Goal: Book appointment/travel/reservation

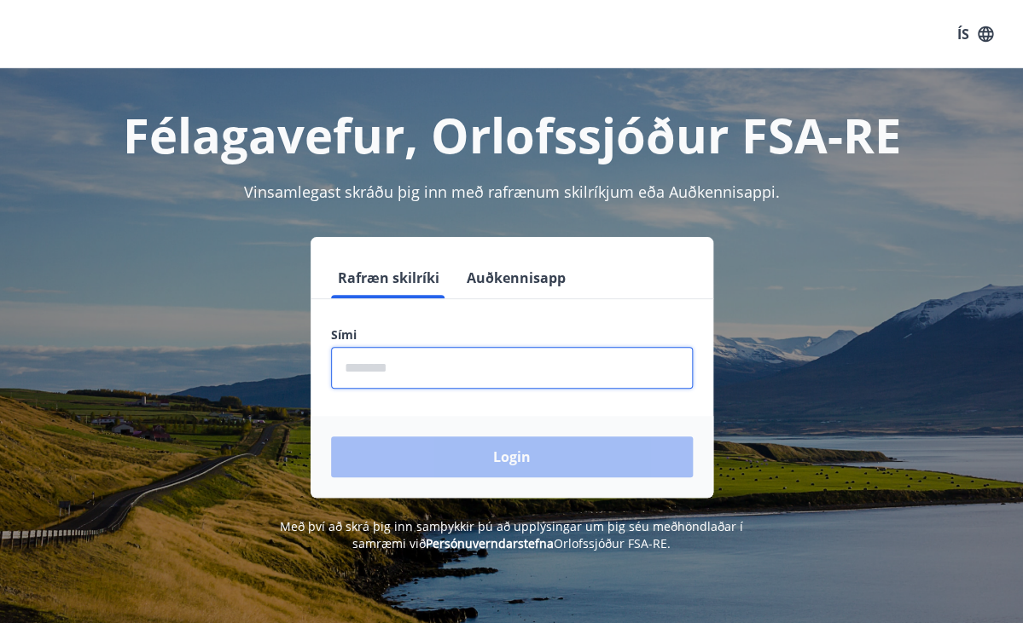
click at [391, 378] on input "phone" at bounding box center [512, 368] width 362 height 42
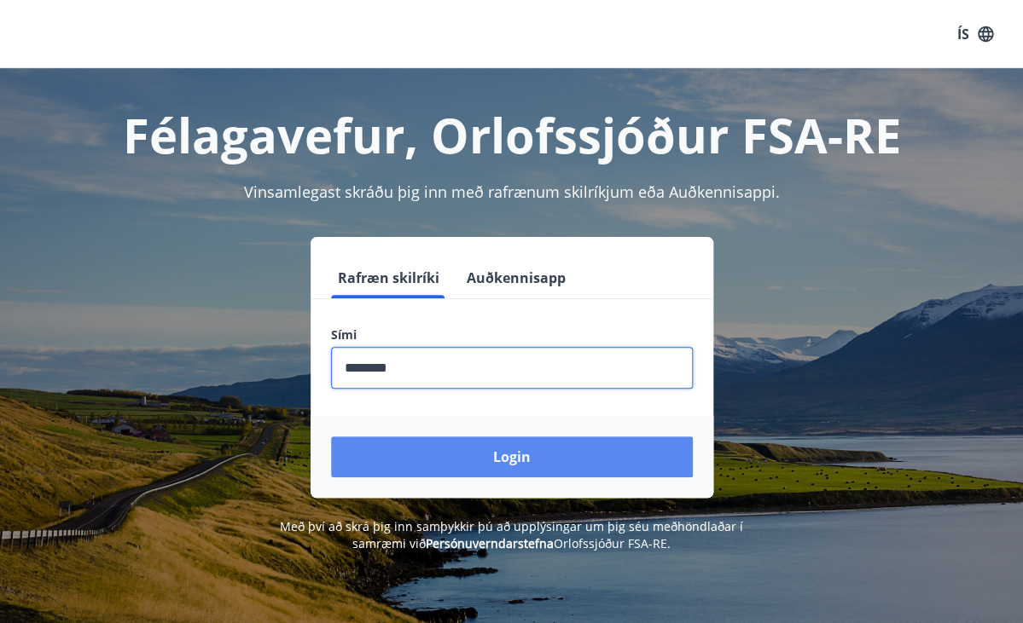
type input "********"
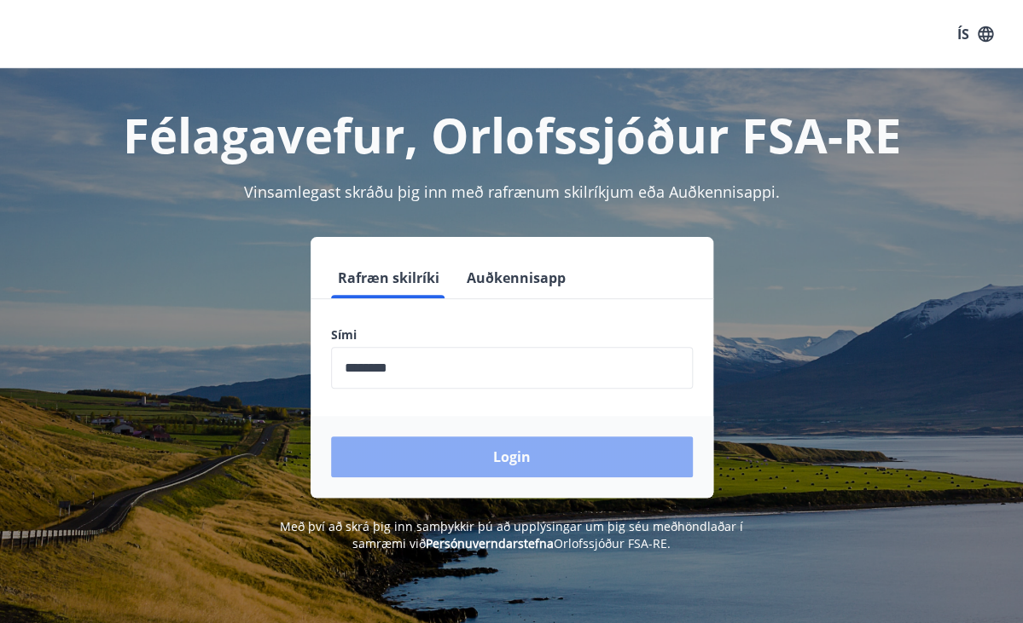
click at [532, 454] on button "Login" at bounding box center [512, 457] width 362 height 41
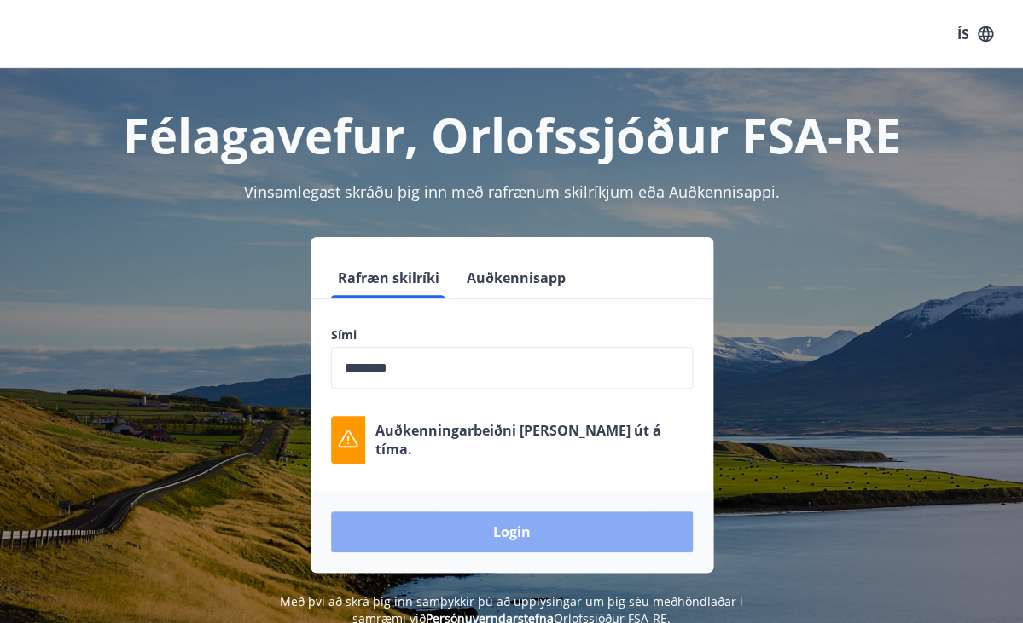
click at [524, 529] on button "Login" at bounding box center [512, 532] width 362 height 41
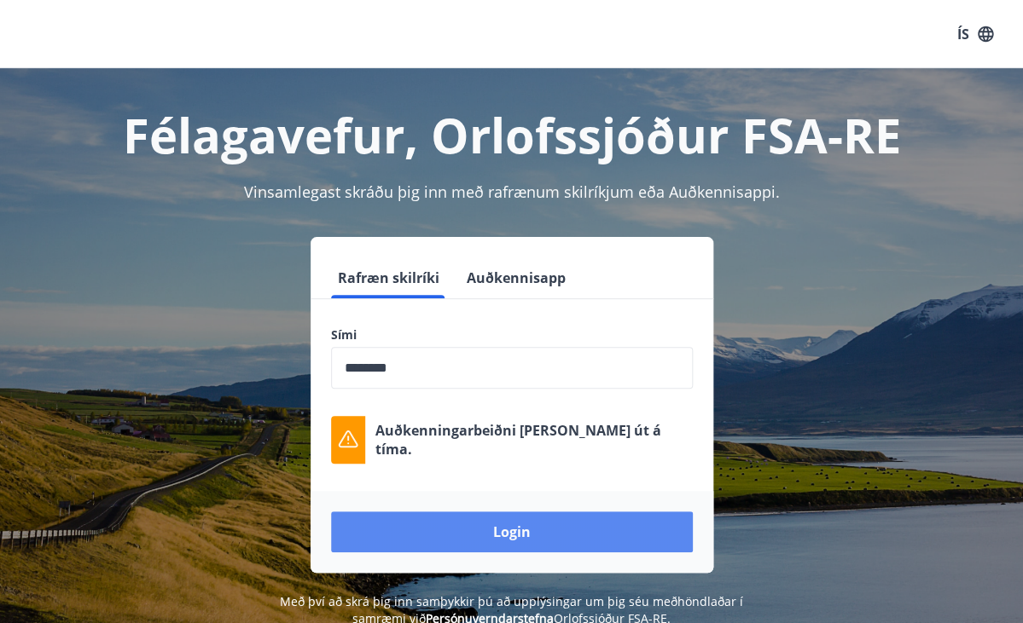
click at [509, 544] on button "Login" at bounding box center [512, 532] width 362 height 41
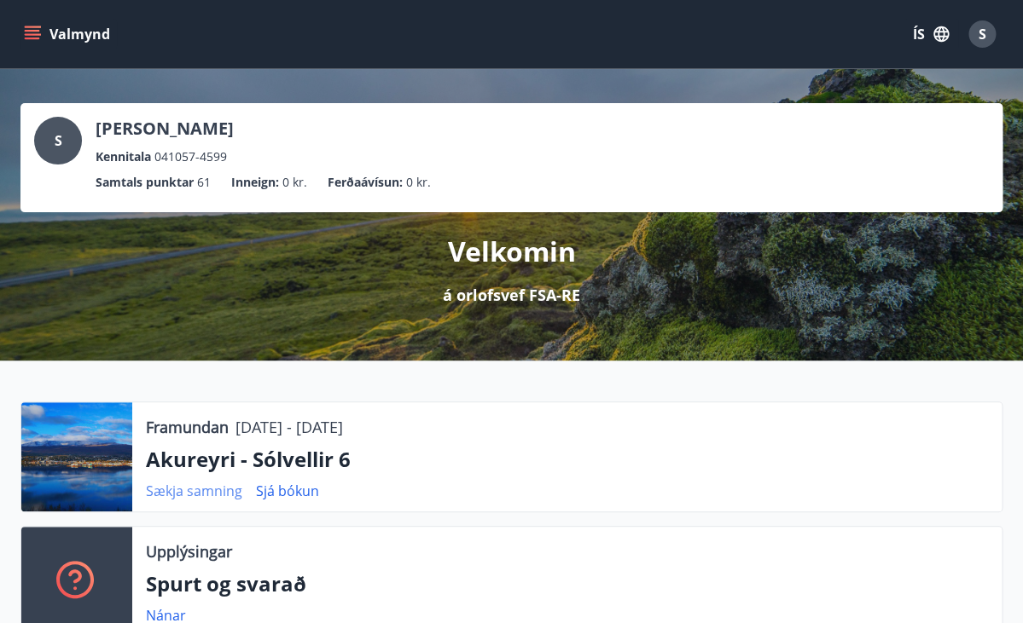
click at [201, 490] on link "Sækja samning" at bounding box center [194, 491] width 96 height 19
click at [304, 493] on link "Sjá bókun" at bounding box center [287, 491] width 63 height 19
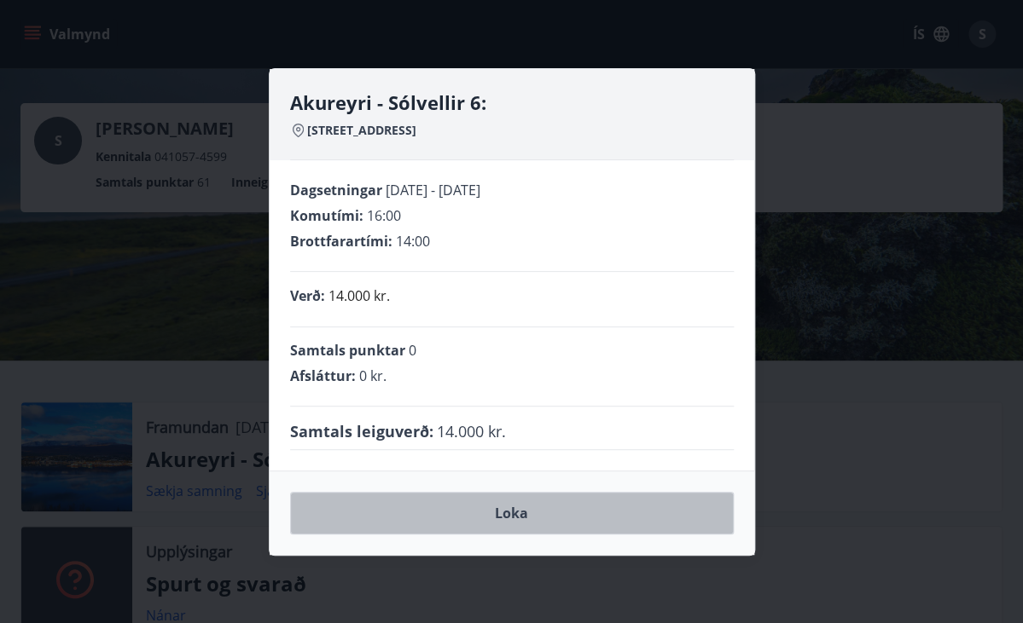
click at [519, 513] on button "Loka" at bounding box center [512, 513] width 444 height 43
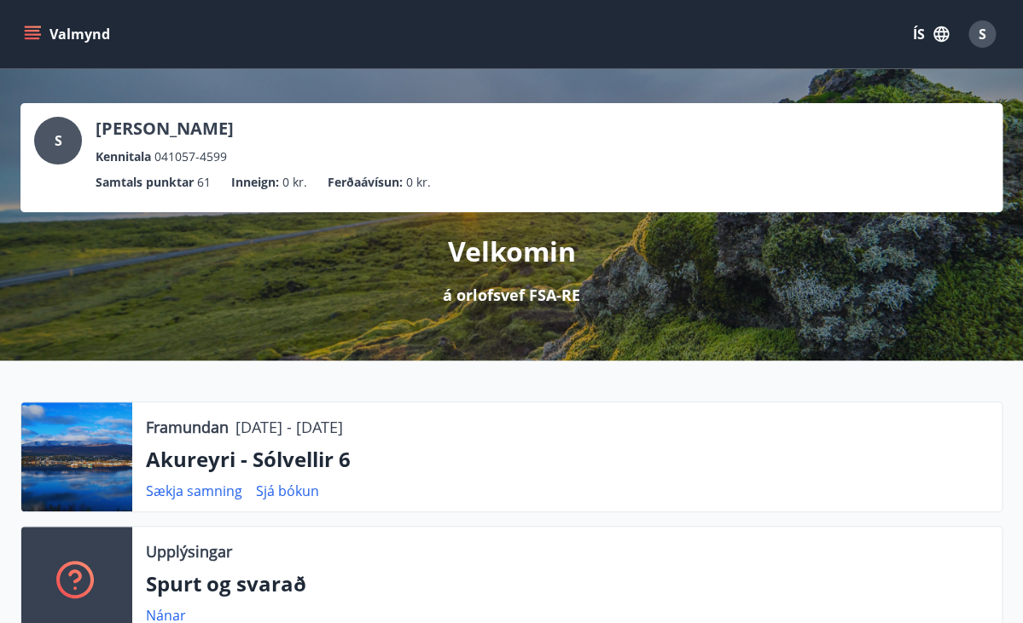
click at [36, 32] on icon "menu" at bounding box center [32, 34] width 17 height 17
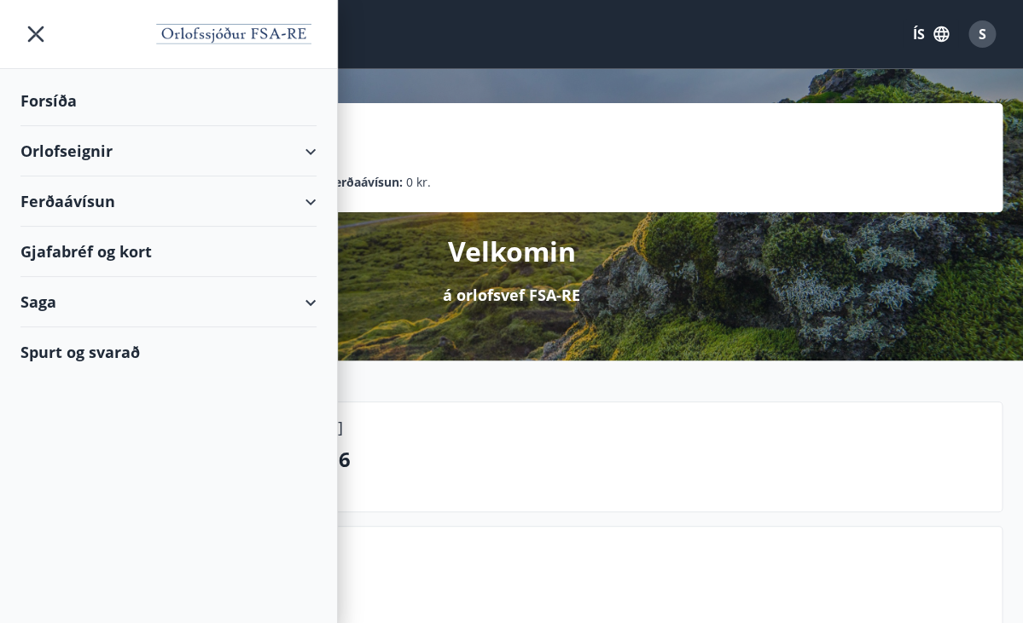
click at [90, 153] on div "Orlofseignir" at bounding box center [168, 151] width 296 height 50
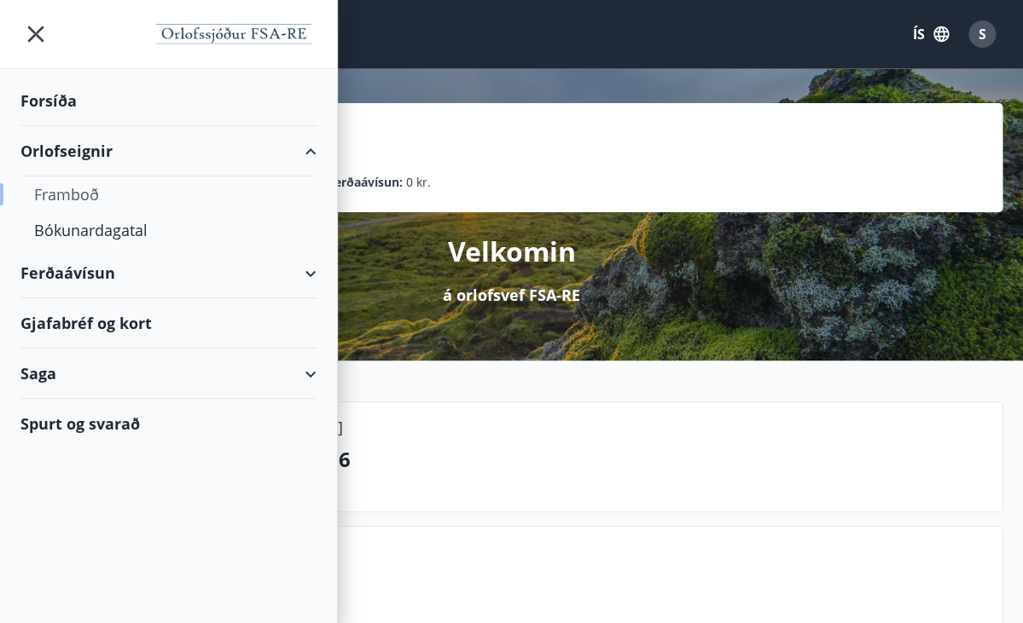
click at [84, 193] on div "Framboð" at bounding box center [168, 195] width 269 height 36
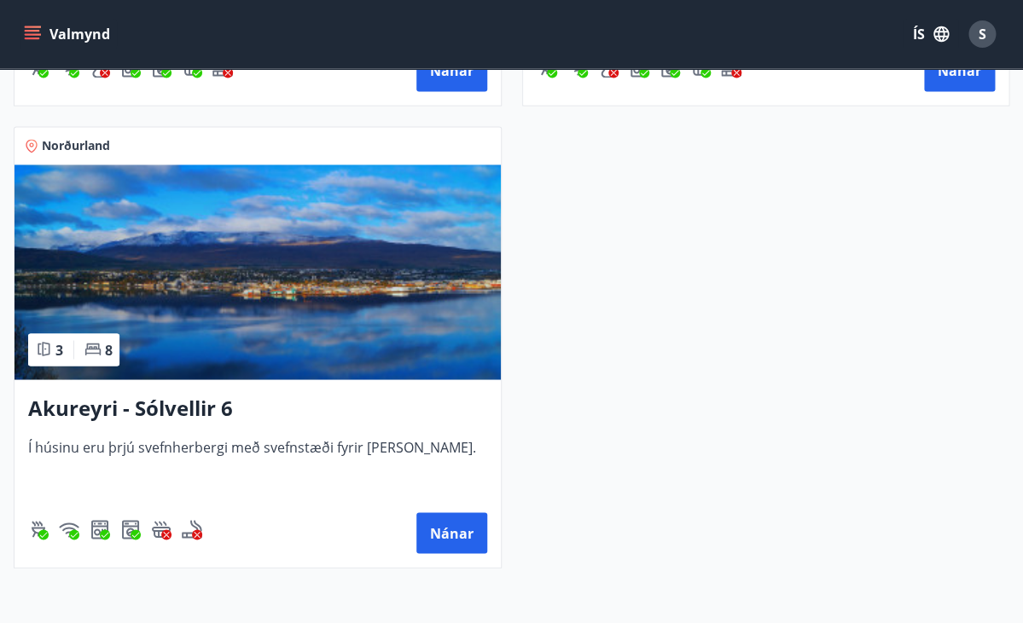
scroll to position [716, 0]
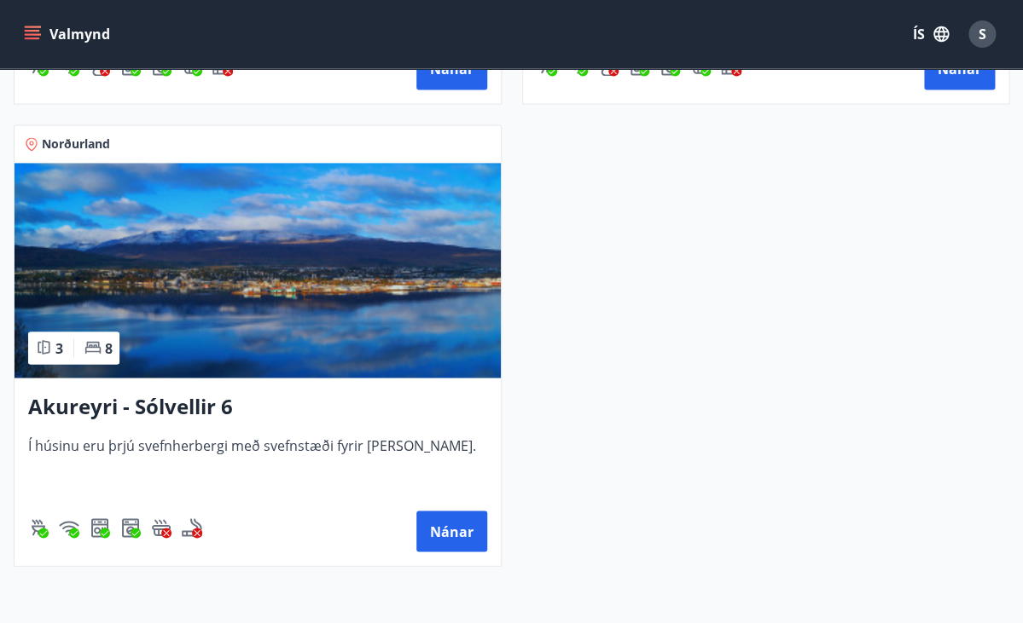
click at [150, 404] on h3 "Akureyri - Sólvellir 6" at bounding box center [257, 406] width 459 height 31
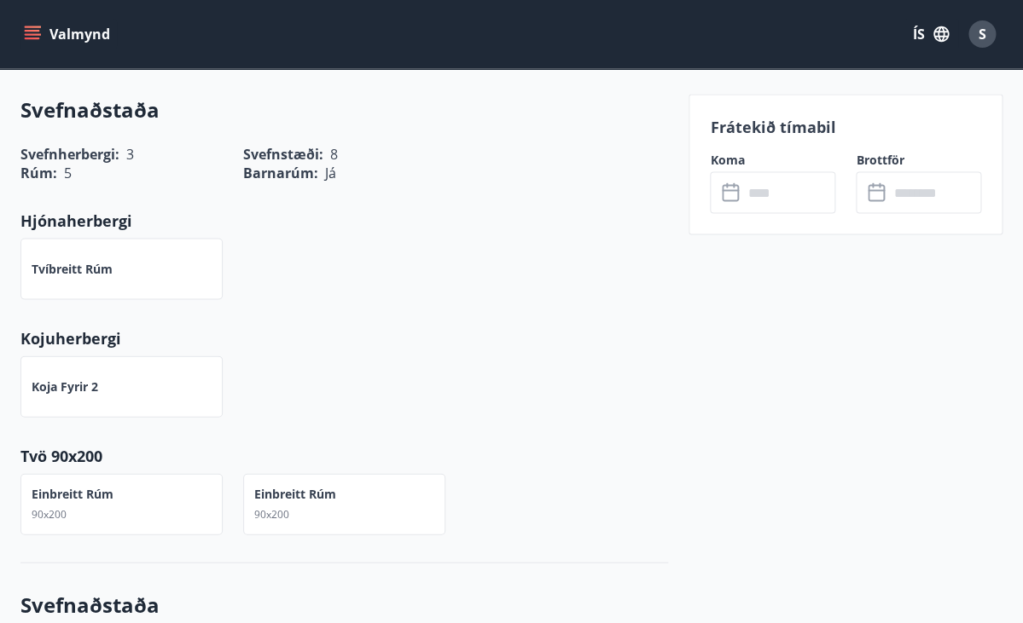
scroll to position [913, 0]
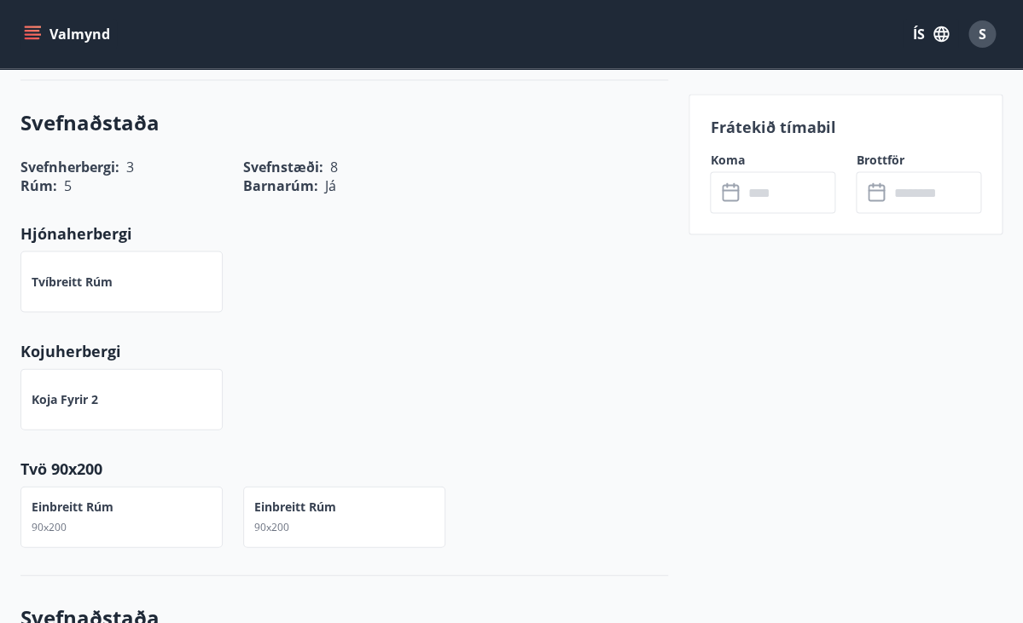
click at [86, 285] on p "Tvíbreitt rúm" at bounding box center [72, 281] width 81 height 17
click at [460, 398] on div "Koja fyrir 2" at bounding box center [334, 389] width 668 height 82
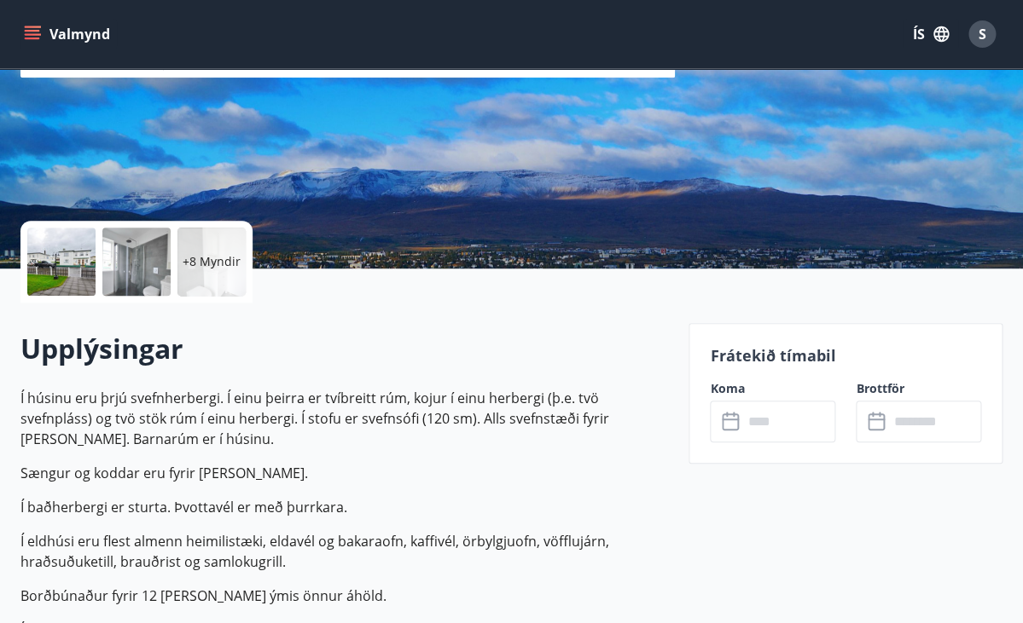
scroll to position [159, 0]
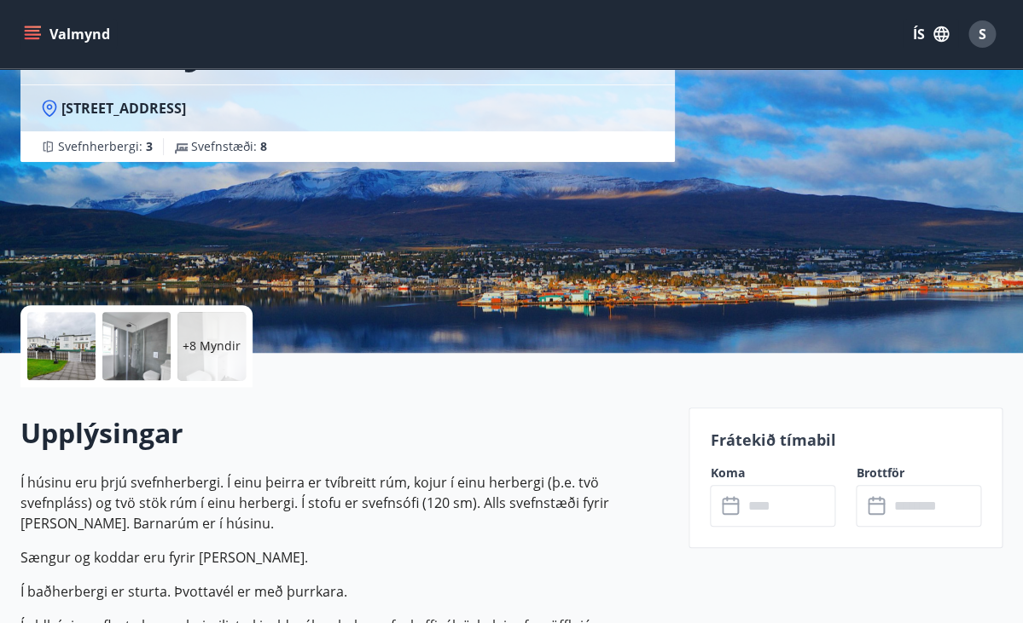
click at [456, 355] on div "+8 Myndir" at bounding box center [343, 346] width 647 height 82
click at [197, 335] on div "+8 Myndir" at bounding box center [211, 346] width 68 height 68
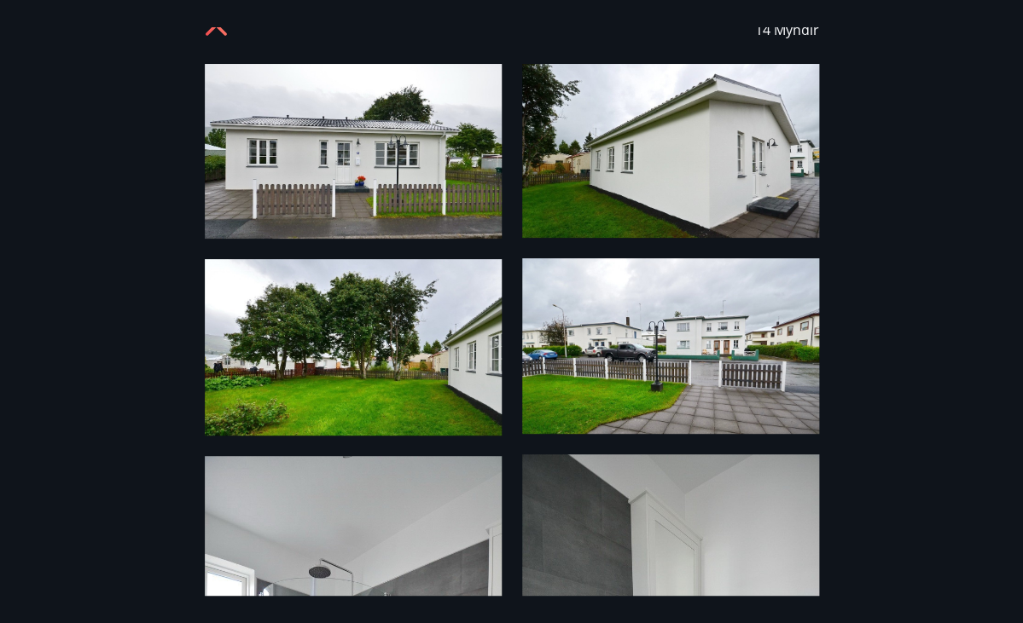
scroll to position [29, 0]
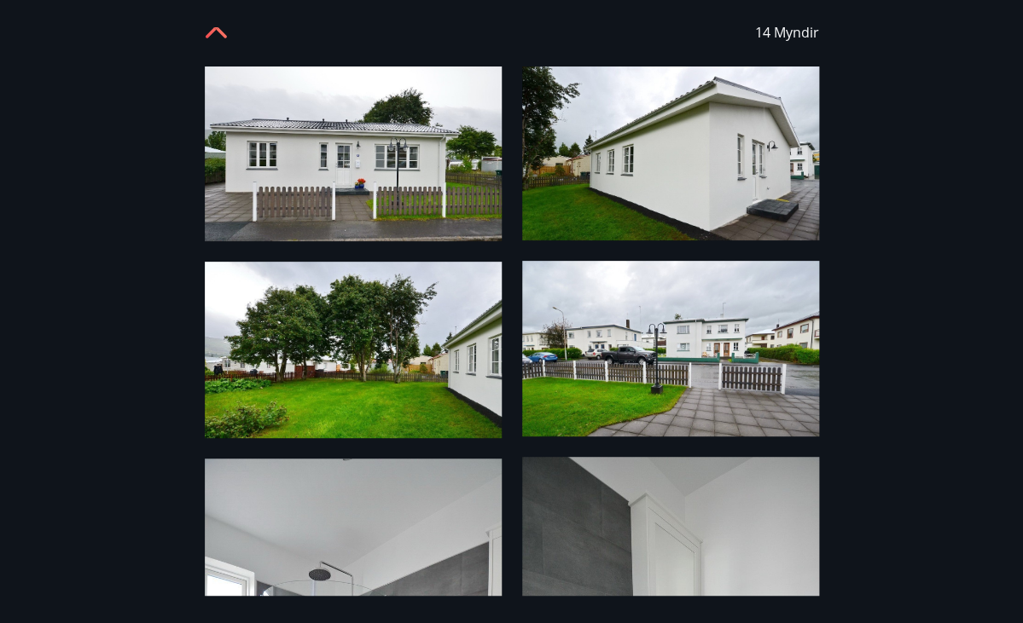
click at [339, 150] on img at bounding box center [353, 154] width 297 height 175
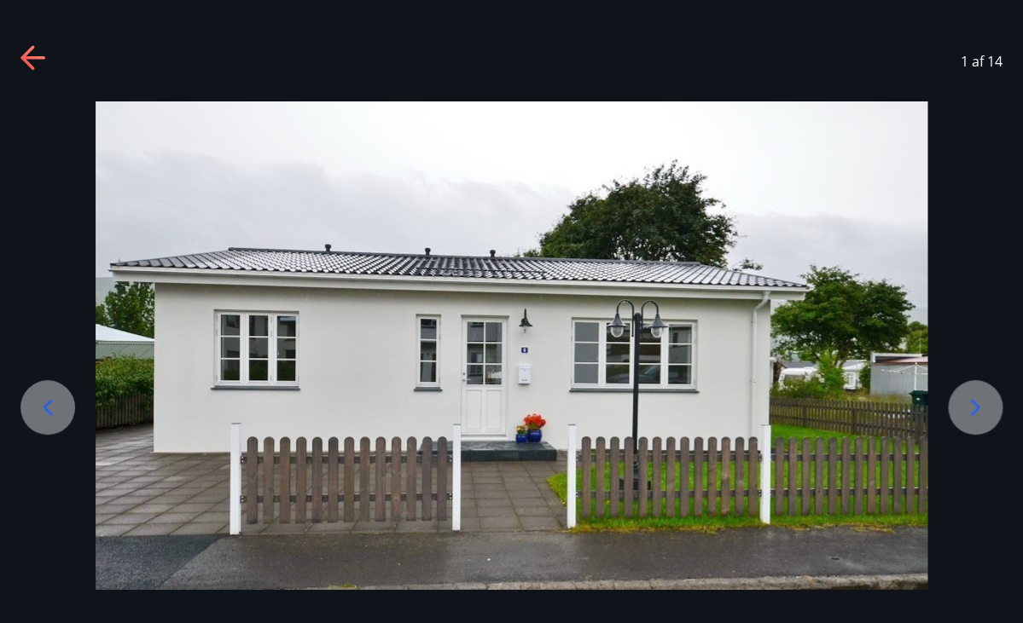
click at [977, 415] on icon at bounding box center [974, 407] width 27 height 27
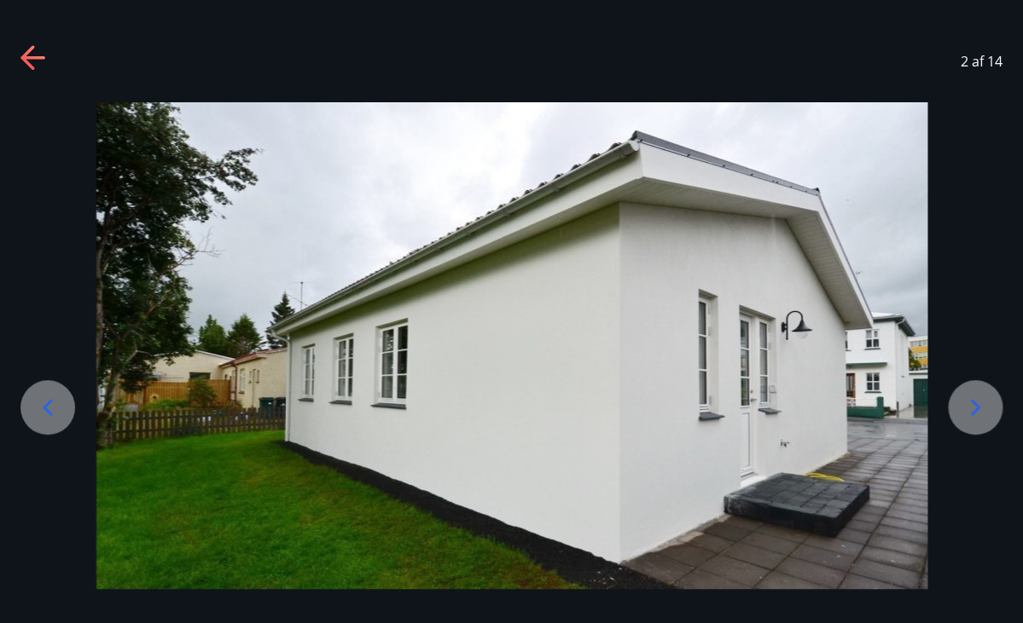
click at [977, 415] on icon at bounding box center [974, 407] width 27 height 27
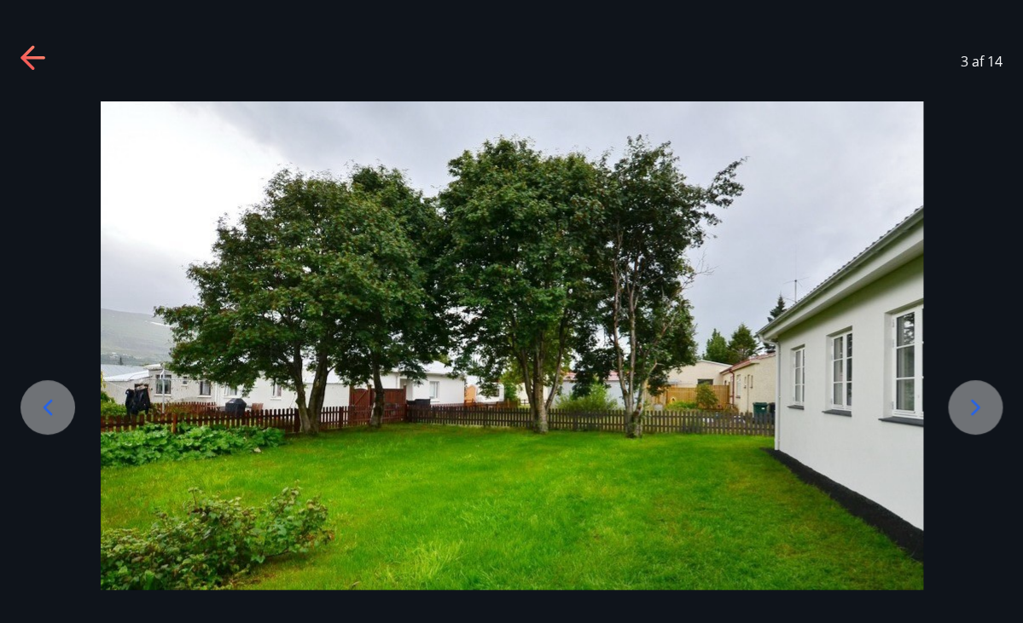
click at [976, 414] on icon at bounding box center [974, 407] width 27 height 27
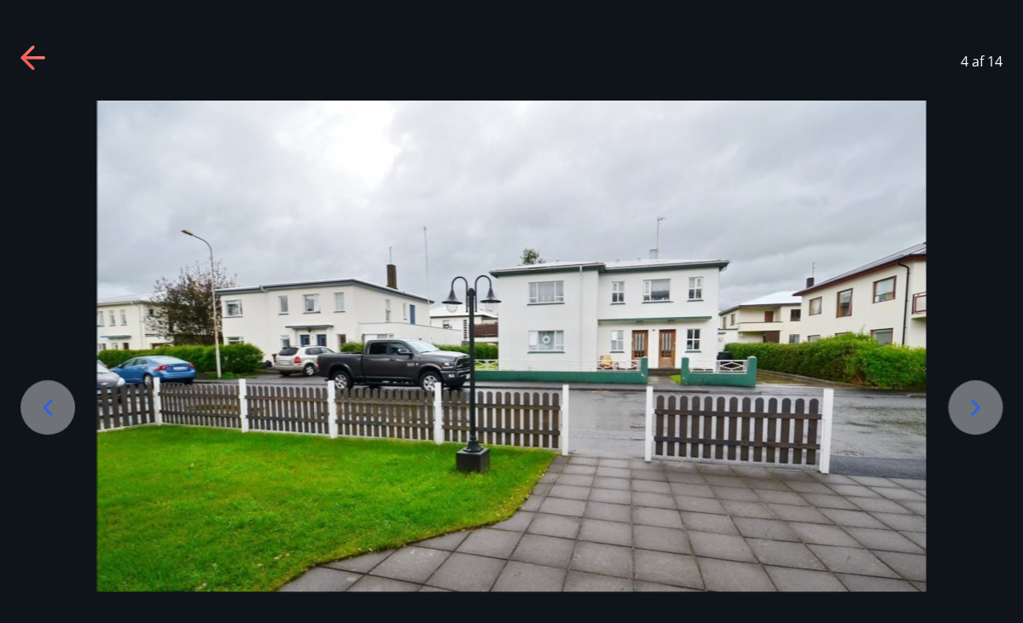
click at [976, 414] on icon at bounding box center [974, 407] width 27 height 27
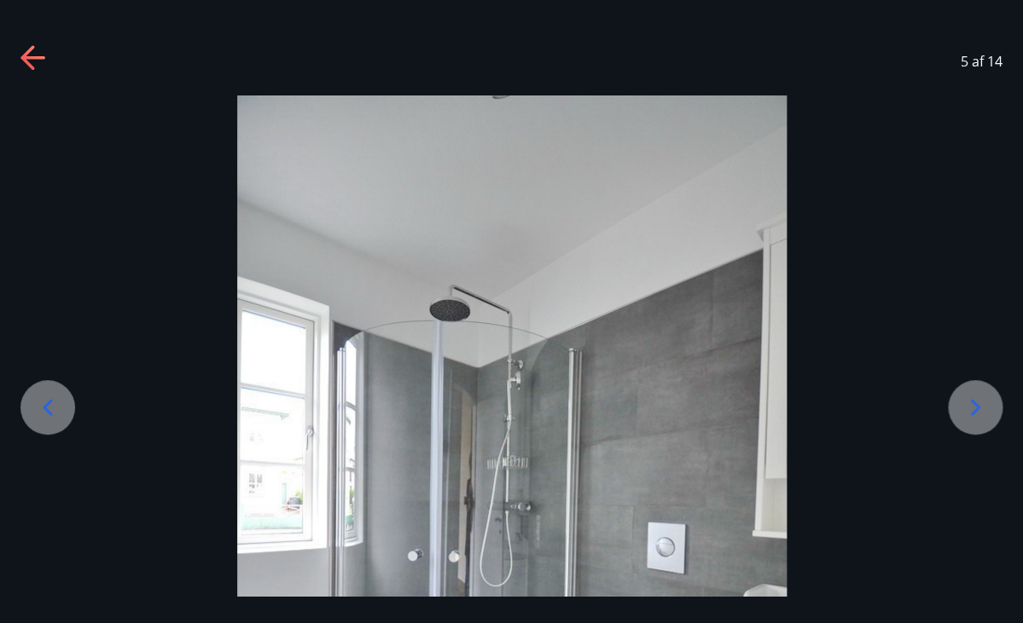
click at [976, 414] on icon at bounding box center [974, 407] width 27 height 27
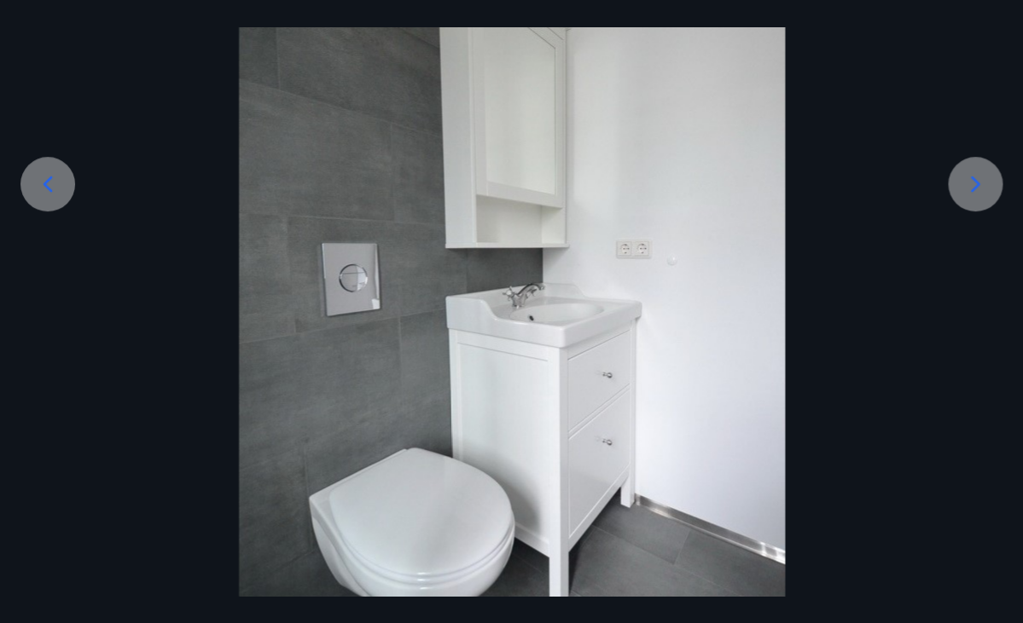
scroll to position [222, 0]
click at [971, 192] on icon at bounding box center [975, 185] width 9 height 16
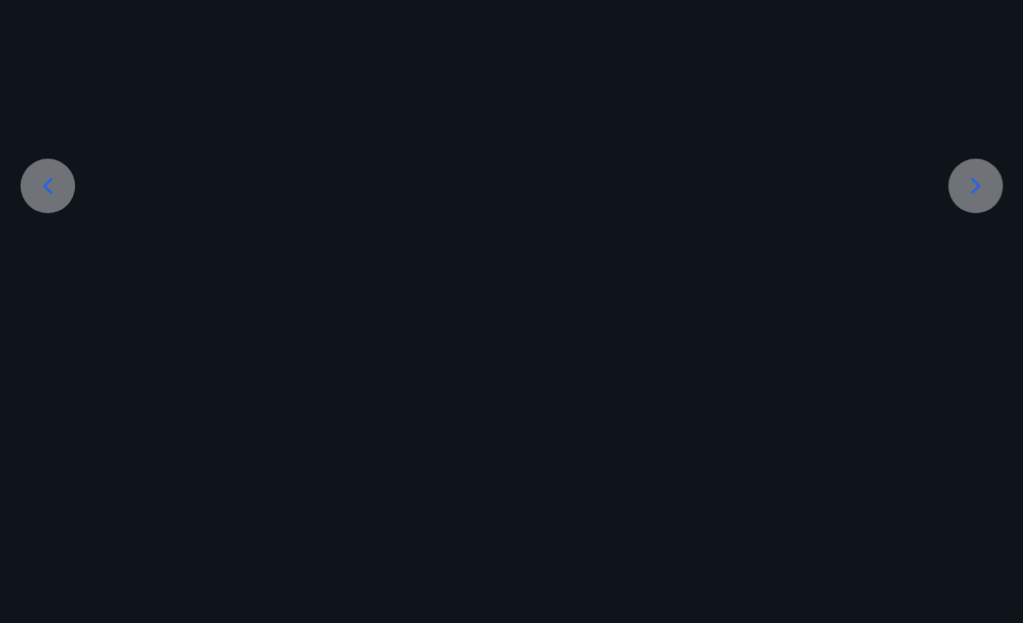
scroll to position [0, 0]
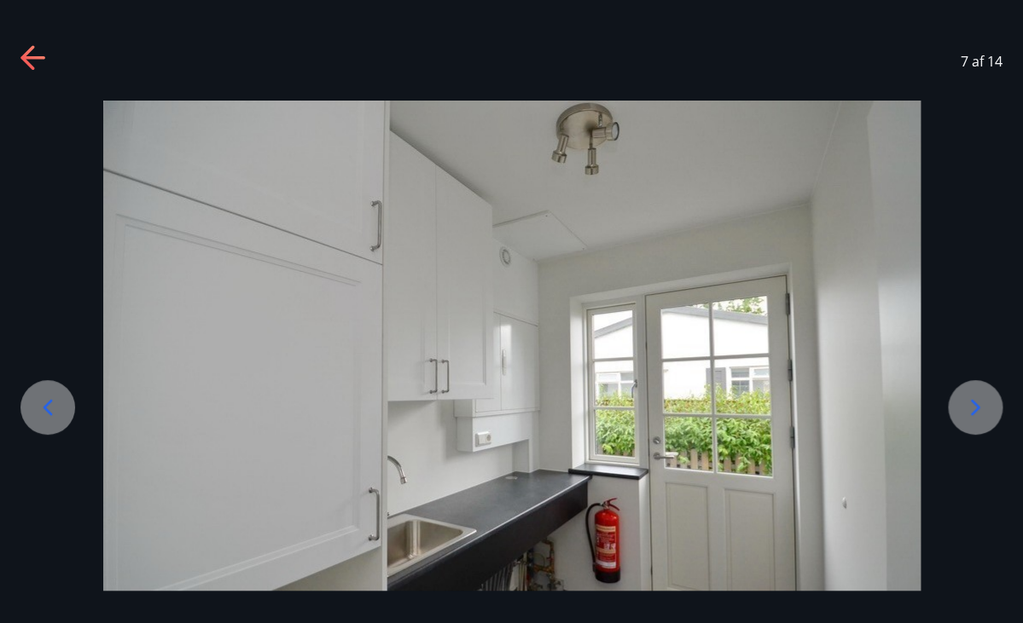
click at [975, 407] on icon at bounding box center [974, 407] width 27 height 27
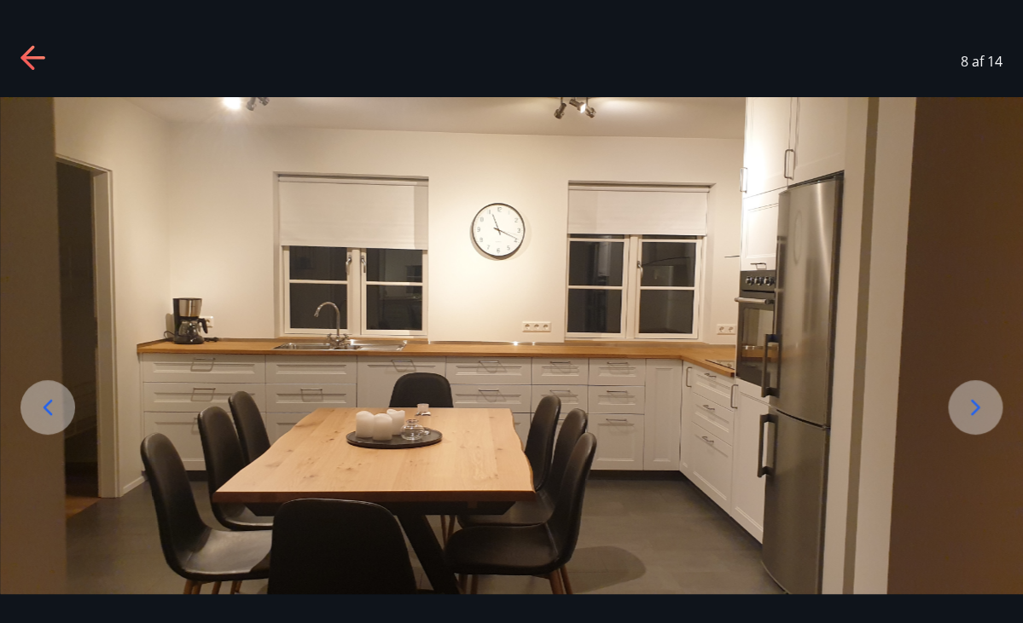
click at [975, 407] on icon at bounding box center [974, 407] width 27 height 27
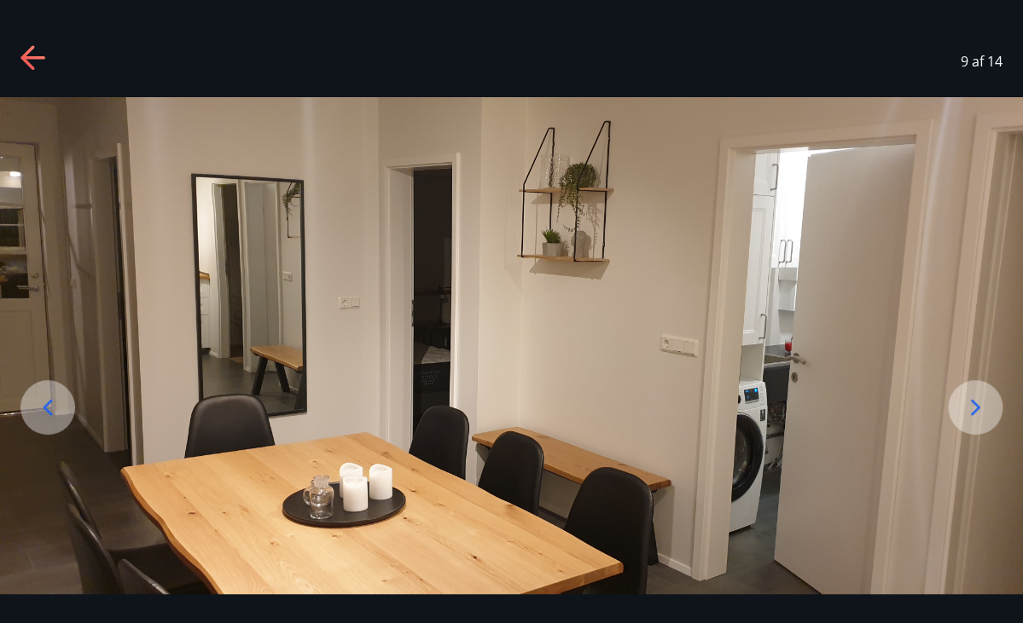
click at [976, 408] on icon at bounding box center [974, 407] width 27 height 27
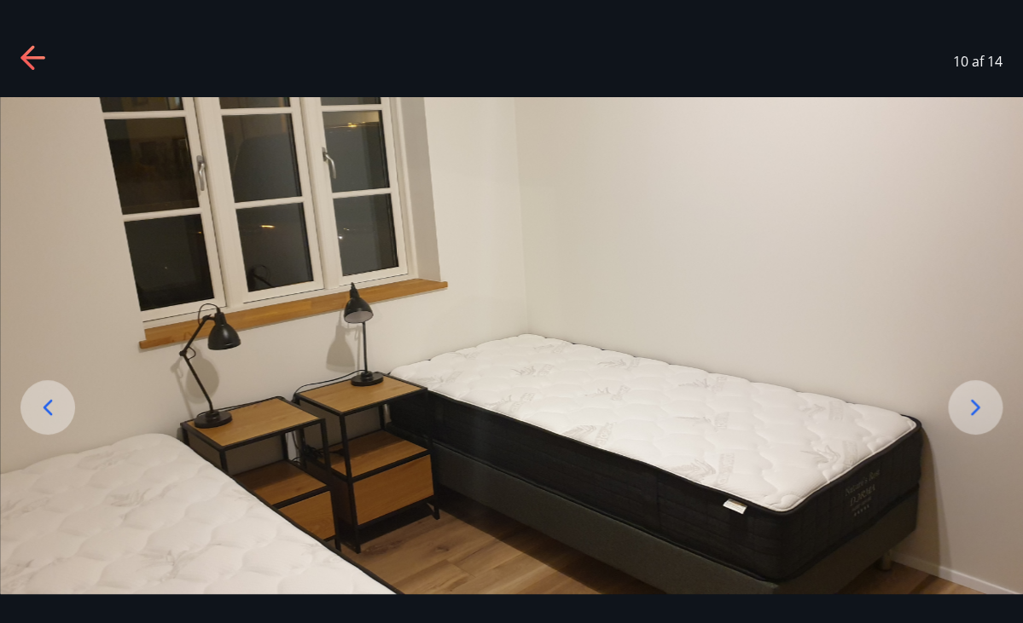
click at [976, 408] on icon at bounding box center [974, 407] width 27 height 27
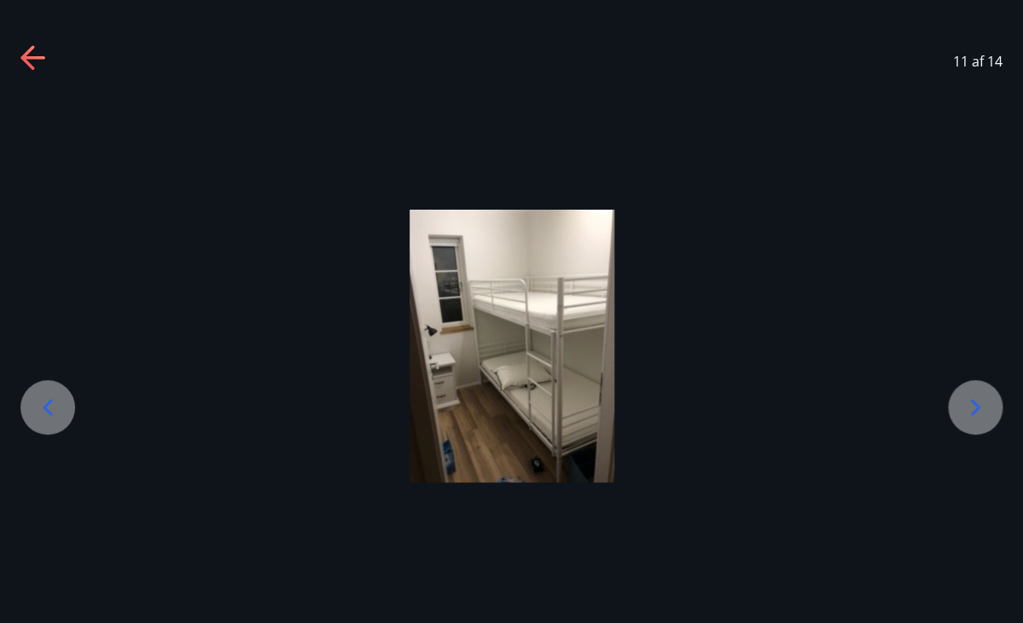
click at [976, 408] on icon at bounding box center [974, 407] width 27 height 27
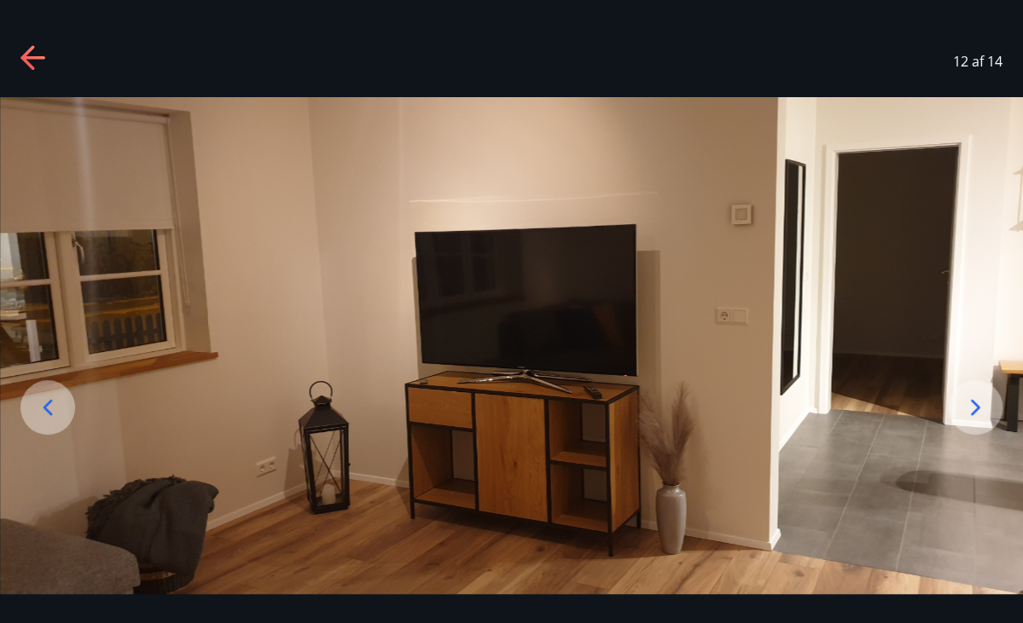
click at [976, 408] on icon at bounding box center [974, 407] width 27 height 27
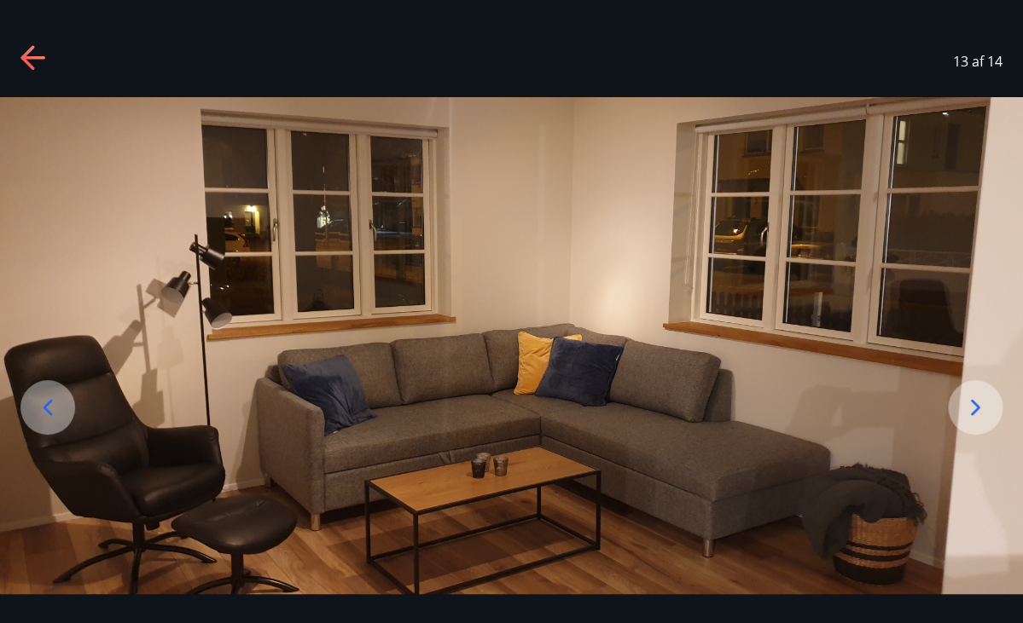
click at [976, 408] on icon at bounding box center [974, 407] width 27 height 27
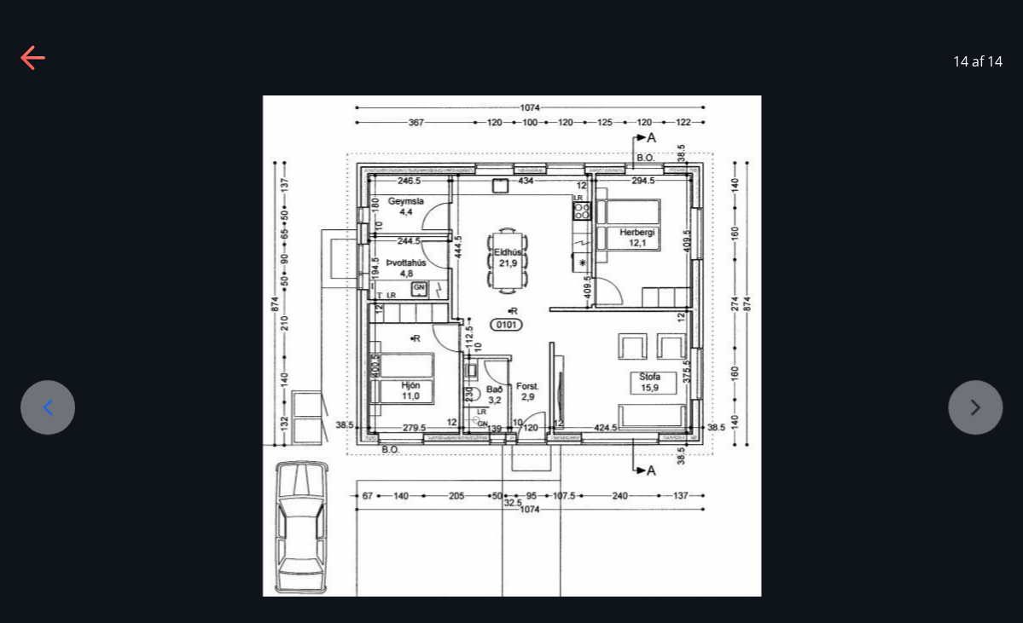
click at [976, 407] on div at bounding box center [511, 361] width 1023 height 530
click at [977, 407] on div at bounding box center [511, 361] width 1023 height 530
click at [39, 413] on icon at bounding box center [47, 407] width 27 height 27
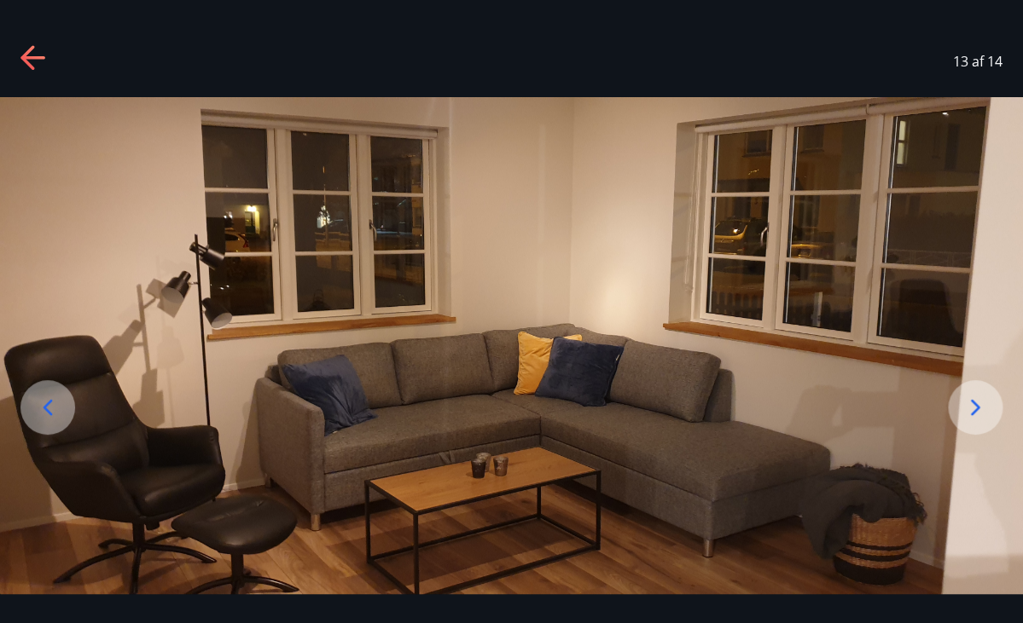
click at [39, 413] on icon at bounding box center [47, 407] width 27 height 27
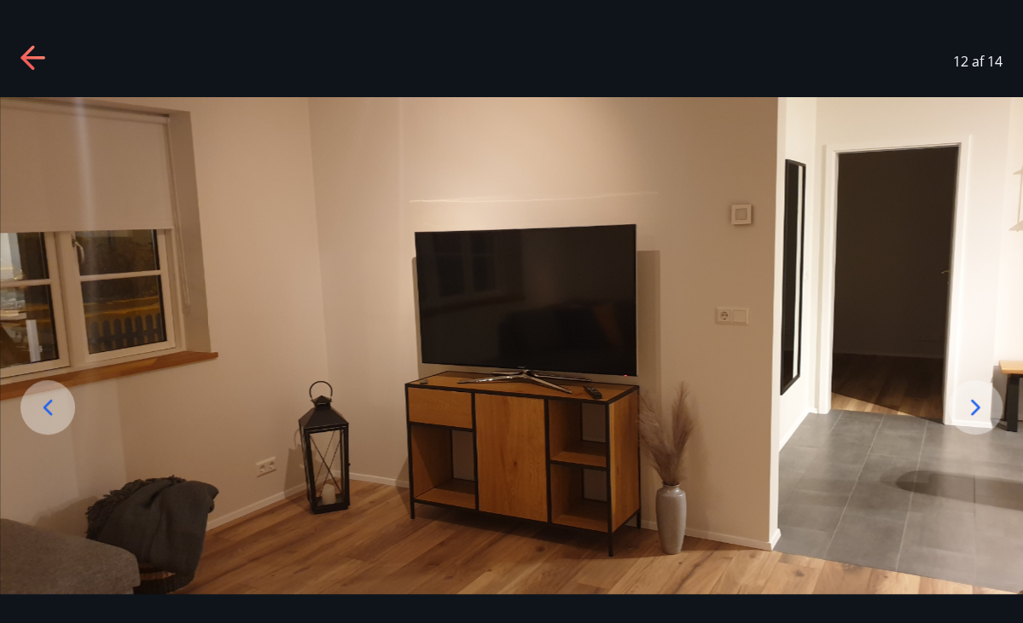
click at [39, 413] on icon at bounding box center [47, 407] width 27 height 27
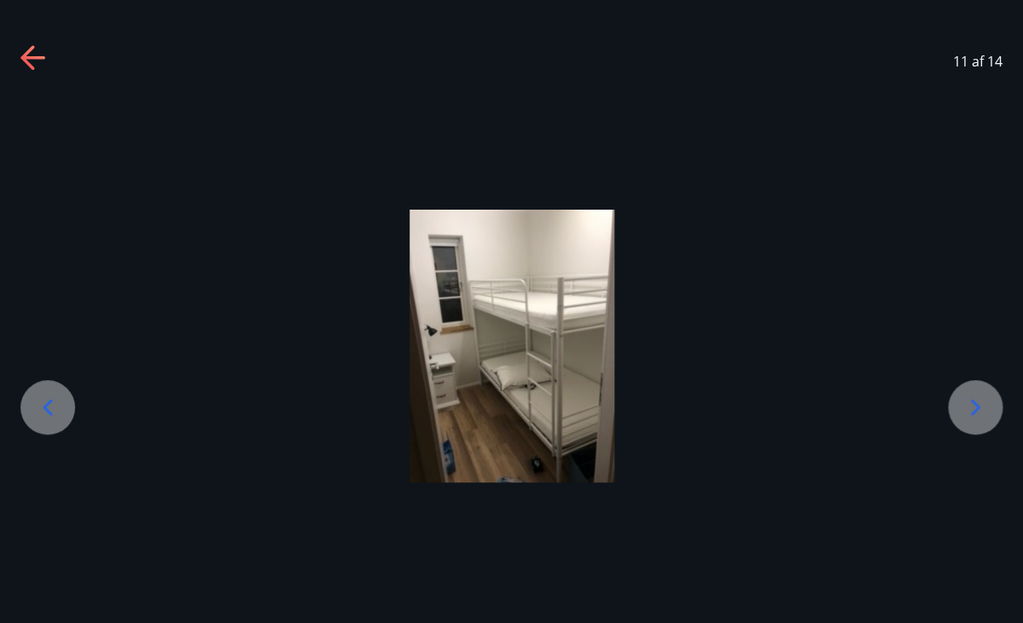
click at [39, 413] on icon at bounding box center [47, 407] width 27 height 27
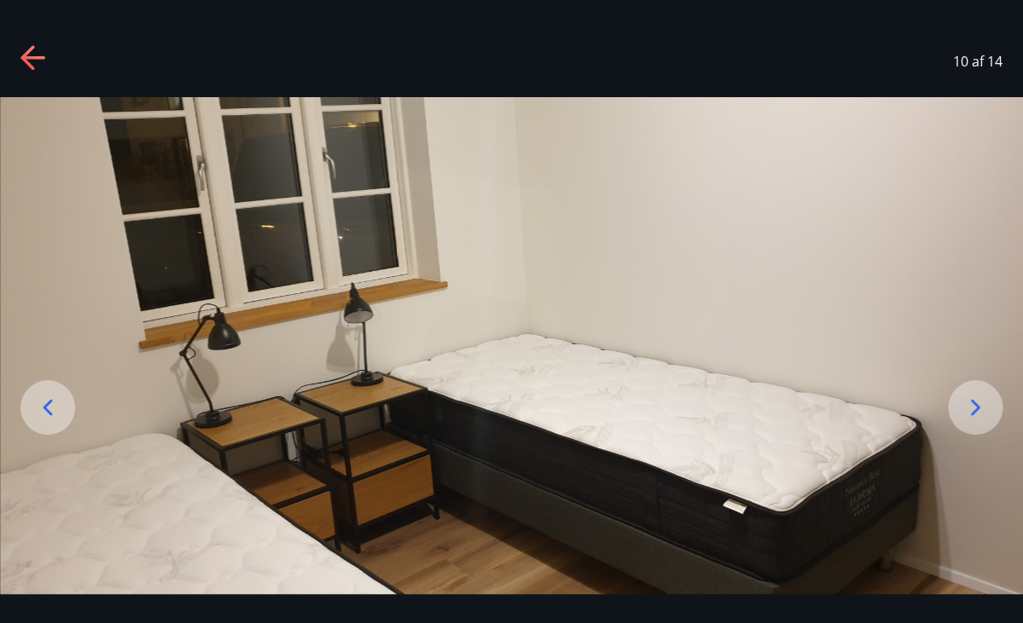
click at [39, 413] on icon at bounding box center [47, 407] width 27 height 27
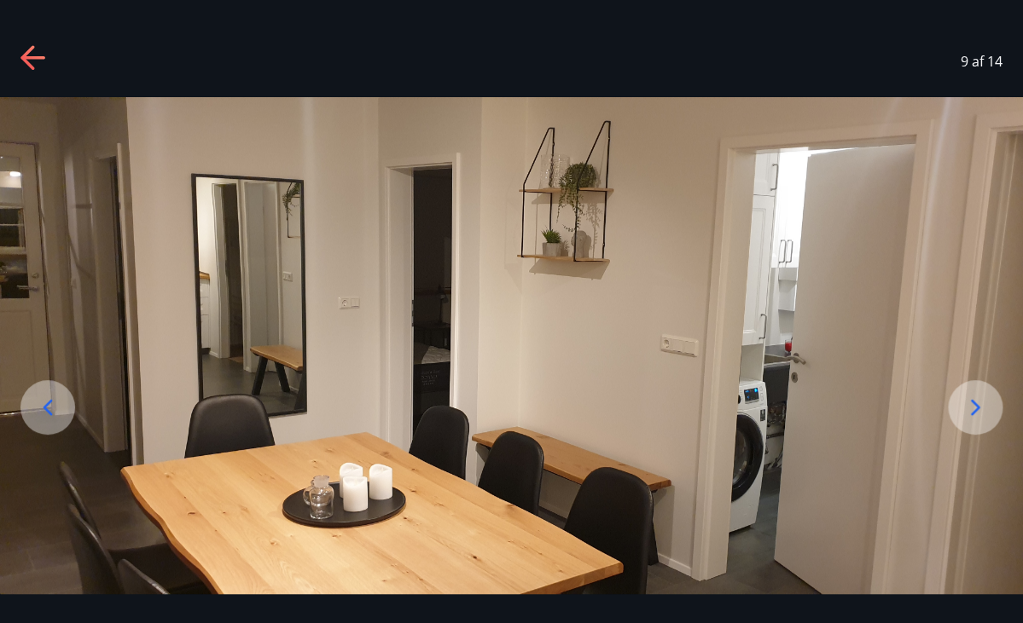
click at [39, 413] on icon at bounding box center [47, 407] width 27 height 27
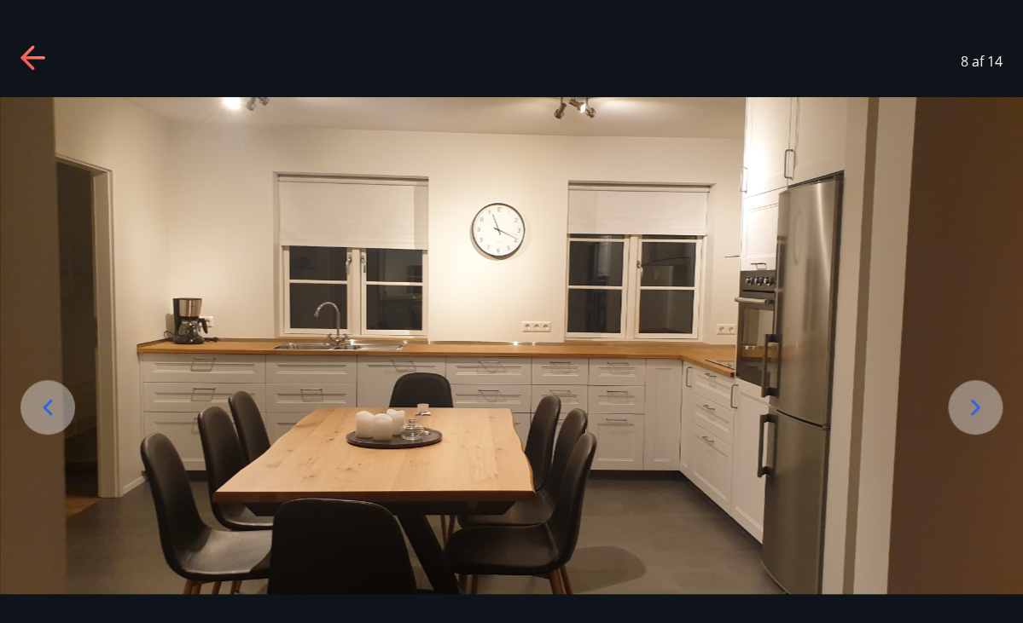
click at [39, 413] on icon at bounding box center [47, 407] width 27 height 27
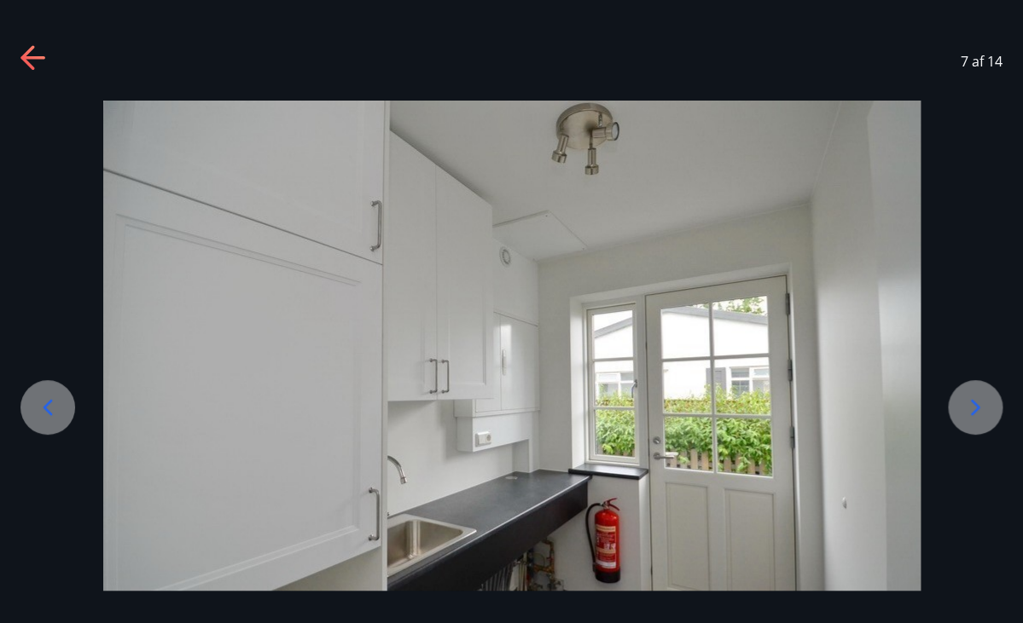
click at [39, 413] on icon at bounding box center [47, 407] width 27 height 27
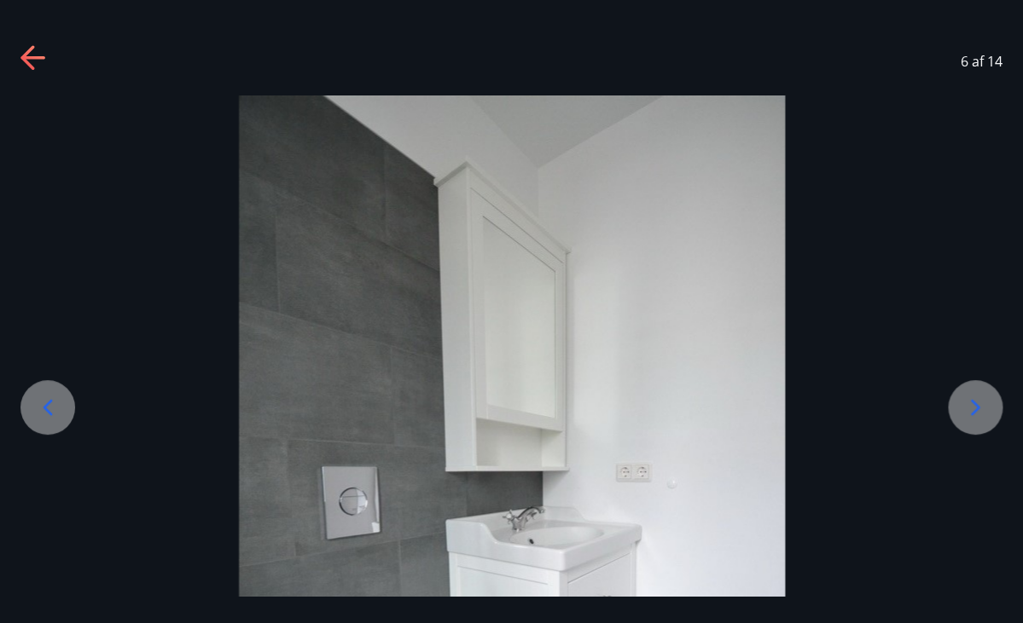
click at [39, 413] on icon at bounding box center [47, 407] width 27 height 27
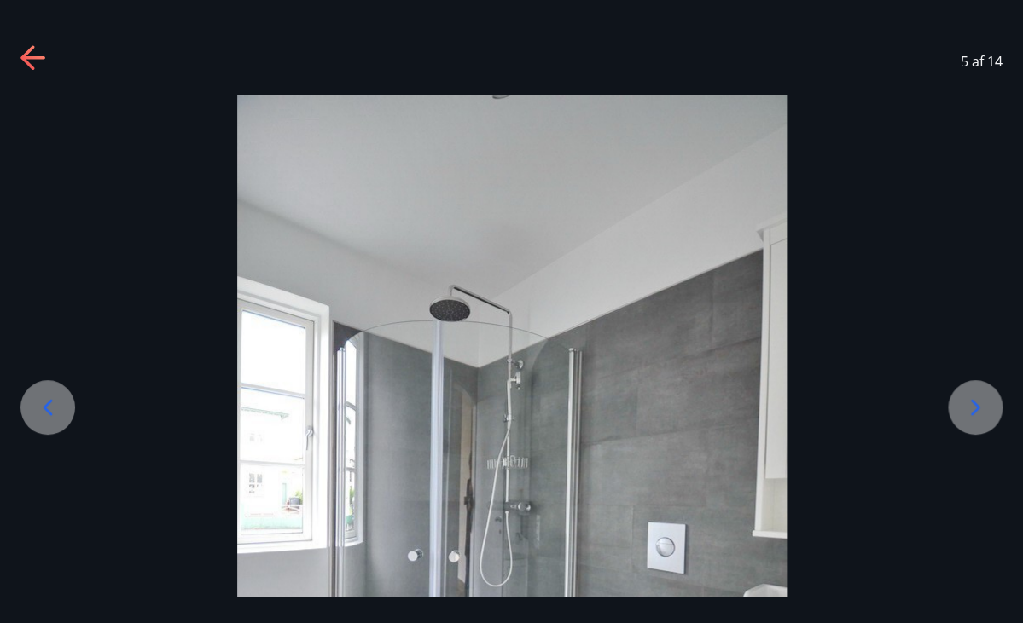
click at [39, 413] on icon at bounding box center [47, 407] width 27 height 27
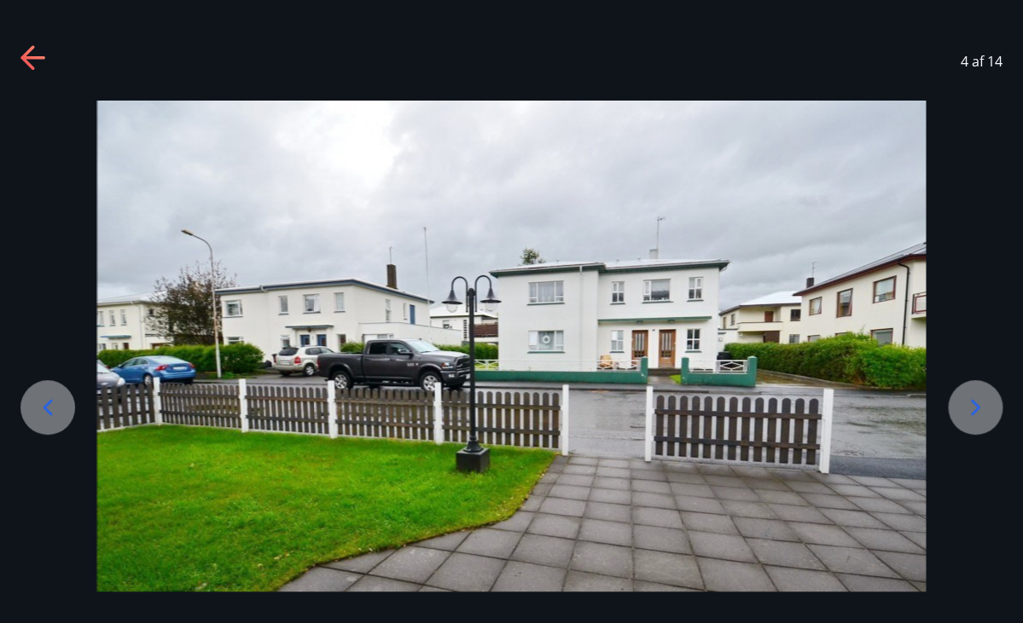
click at [39, 413] on icon at bounding box center [47, 407] width 27 height 27
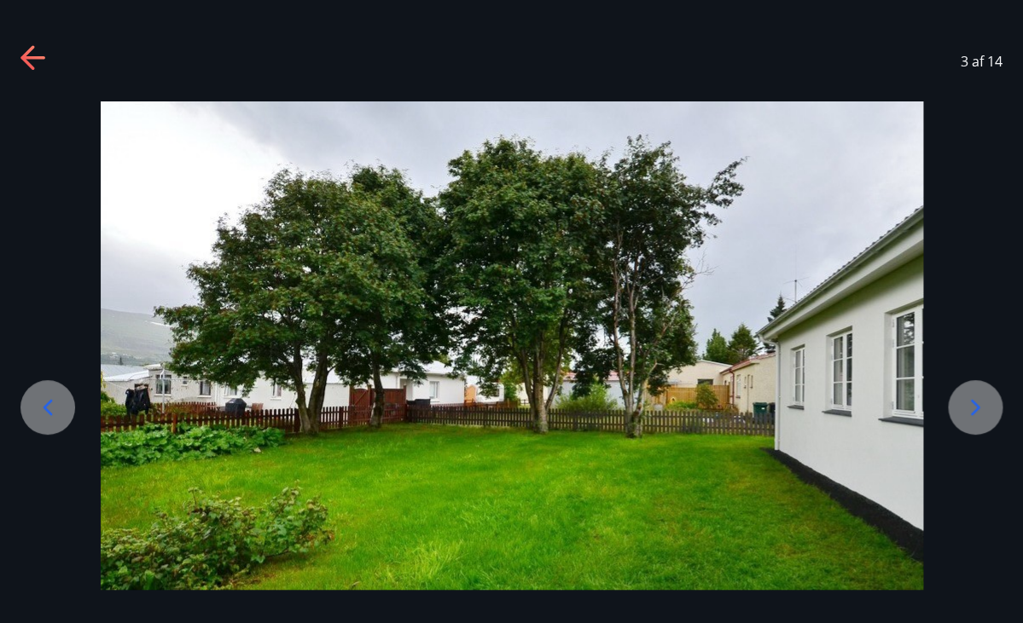
click at [52, 403] on icon at bounding box center [47, 407] width 27 height 27
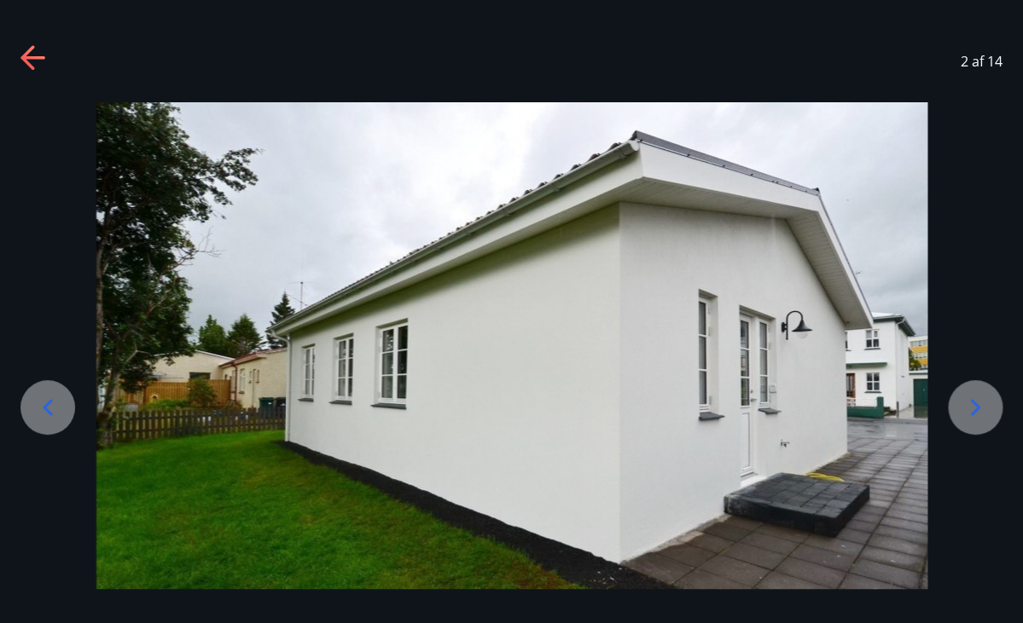
click at [52, 403] on icon at bounding box center [47, 407] width 27 height 27
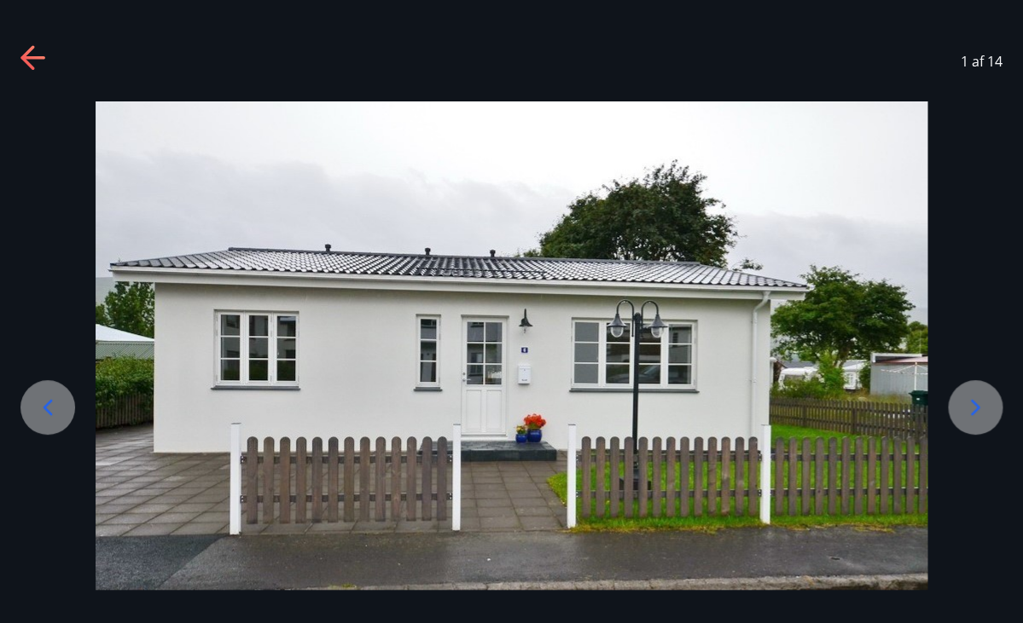
click at [52, 403] on icon at bounding box center [47, 407] width 27 height 27
click at [979, 411] on icon at bounding box center [974, 407] width 27 height 27
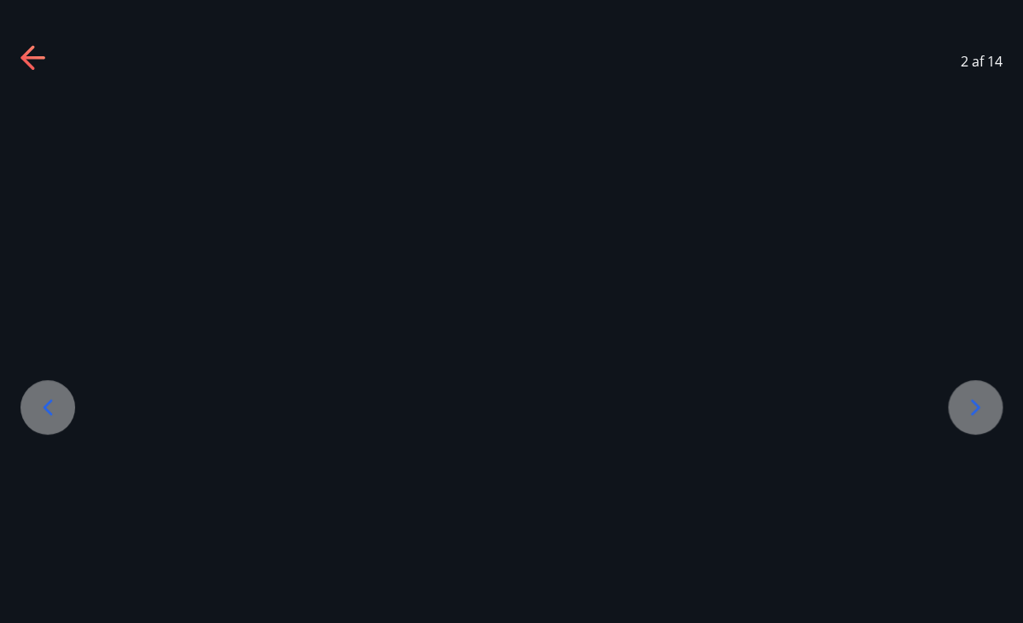
click at [979, 411] on icon at bounding box center [974, 407] width 27 height 27
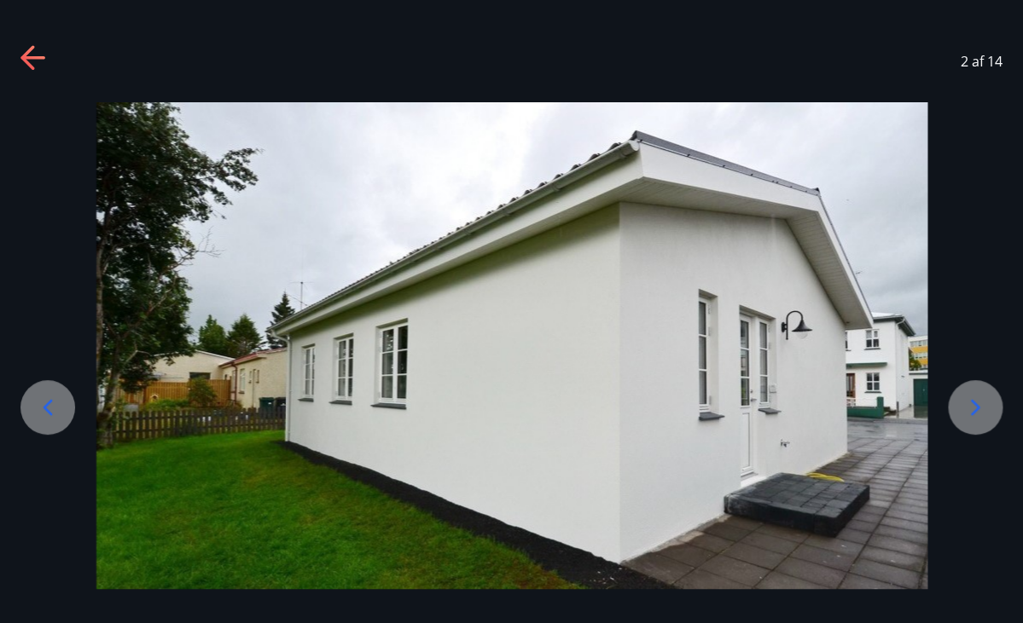
click at [979, 411] on icon at bounding box center [974, 407] width 27 height 27
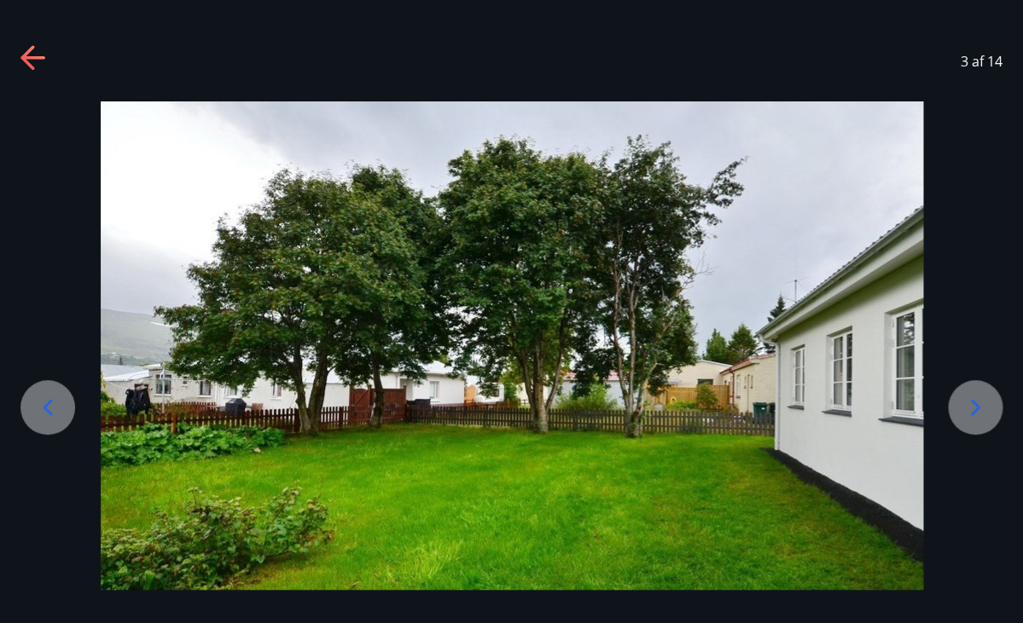
click at [979, 411] on icon at bounding box center [974, 407] width 27 height 27
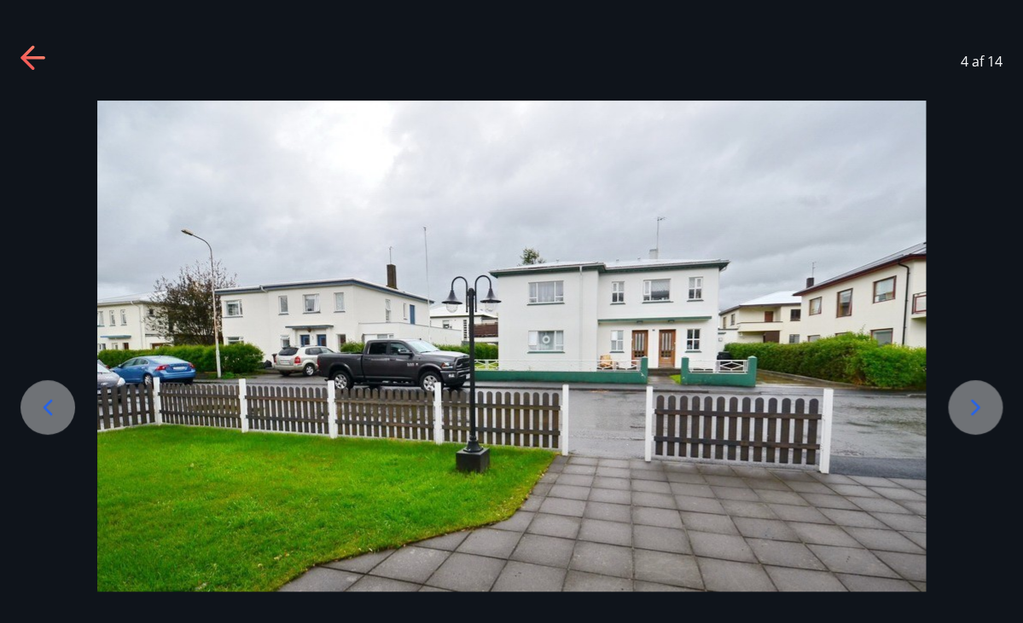
click at [979, 411] on icon at bounding box center [974, 407] width 27 height 27
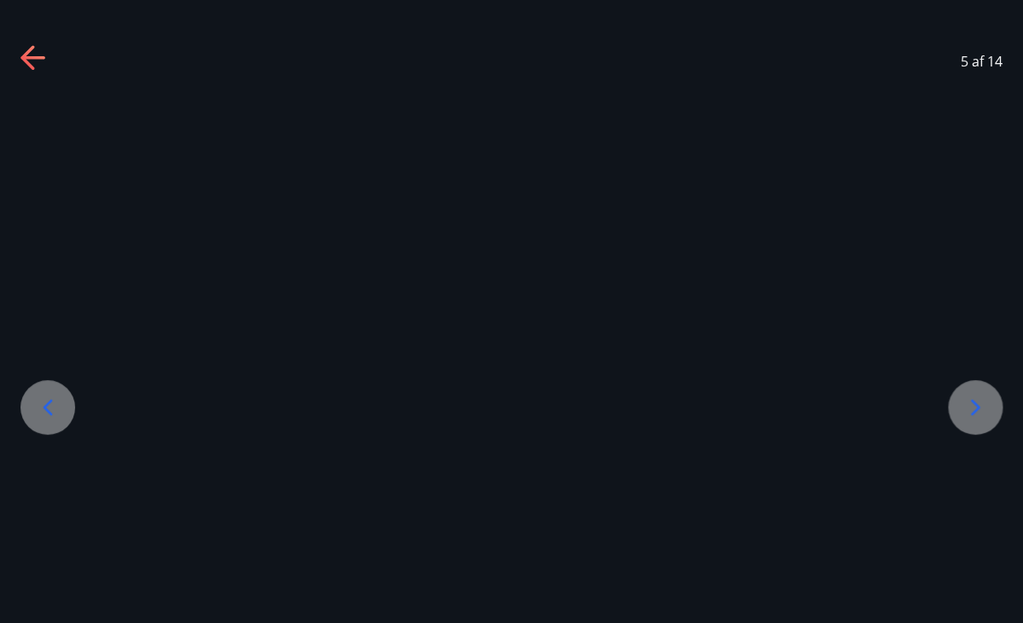
click at [979, 411] on icon at bounding box center [974, 407] width 27 height 27
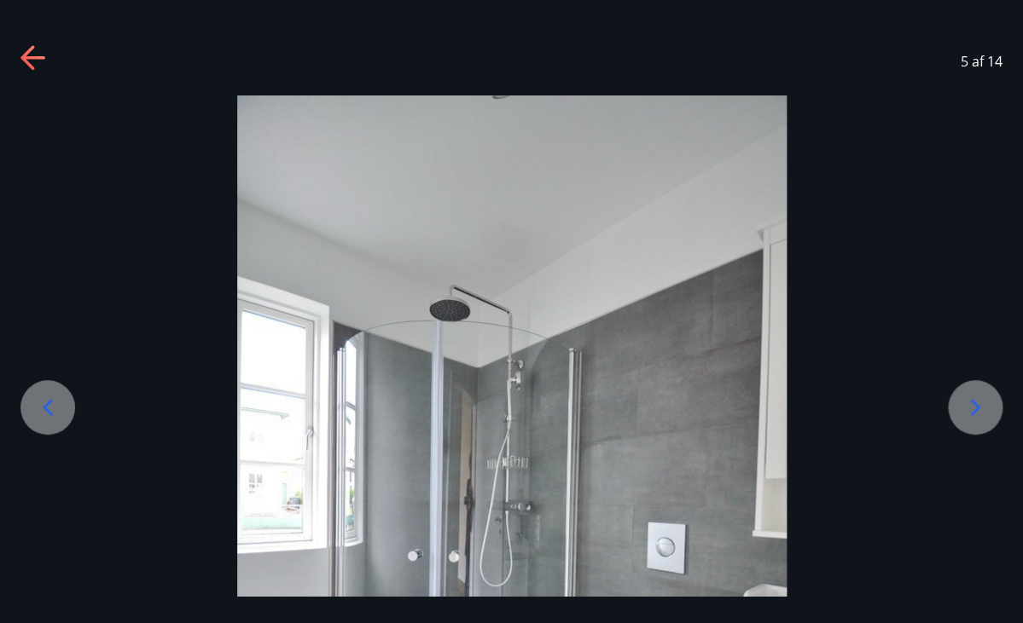
click at [979, 411] on icon at bounding box center [974, 407] width 27 height 27
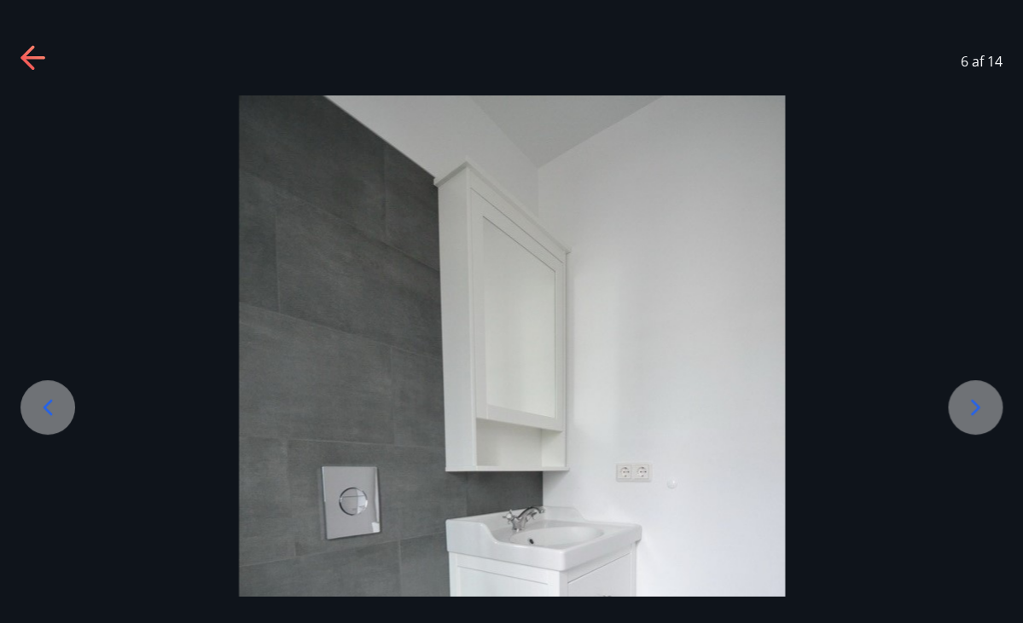
click at [979, 411] on icon at bounding box center [974, 407] width 27 height 27
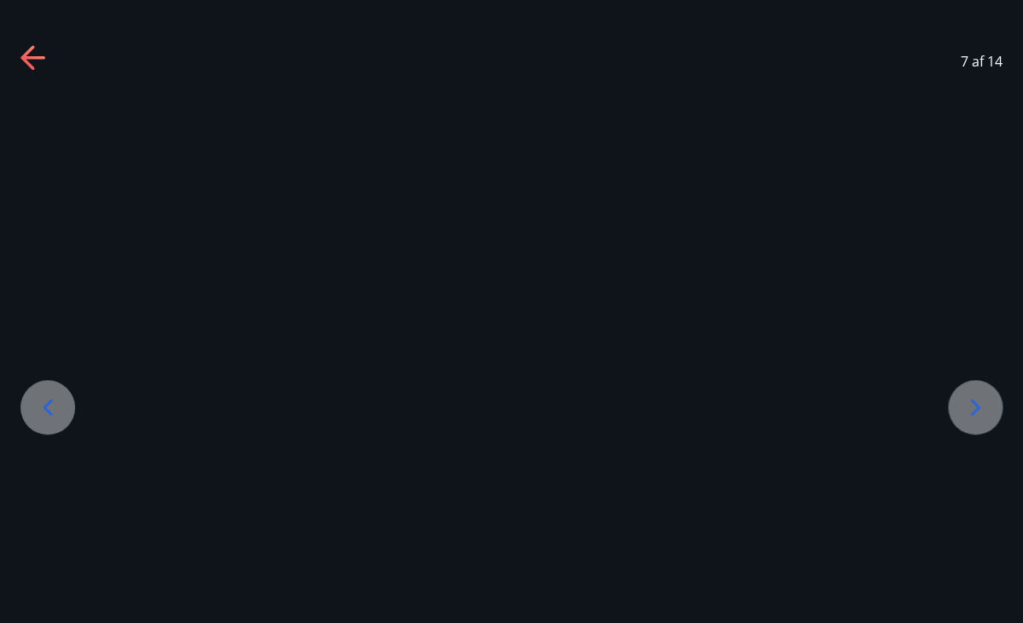
click at [979, 411] on icon at bounding box center [974, 407] width 27 height 27
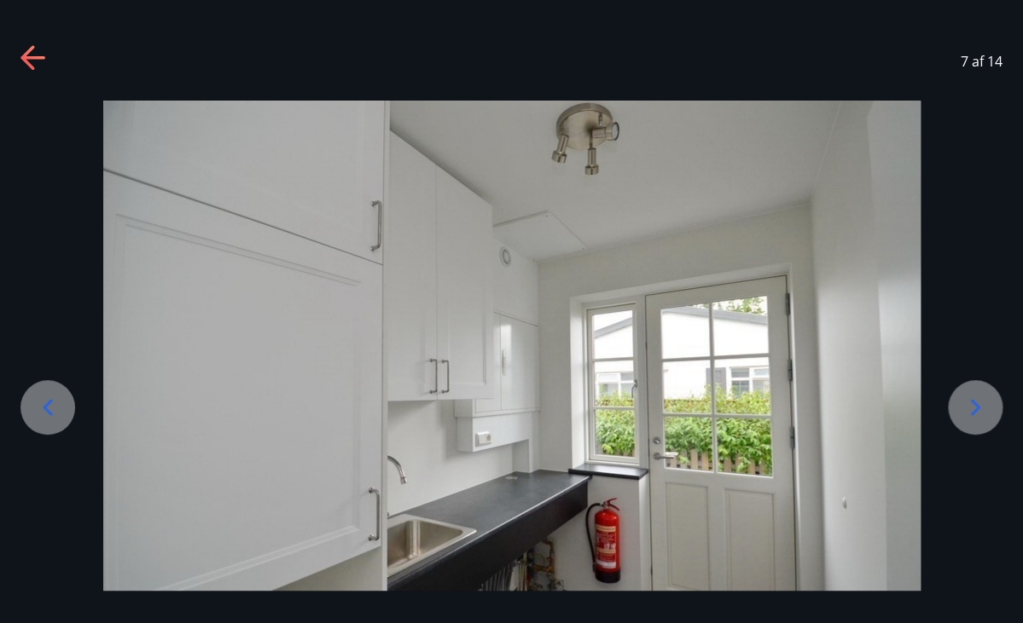
click at [979, 411] on icon at bounding box center [974, 407] width 27 height 27
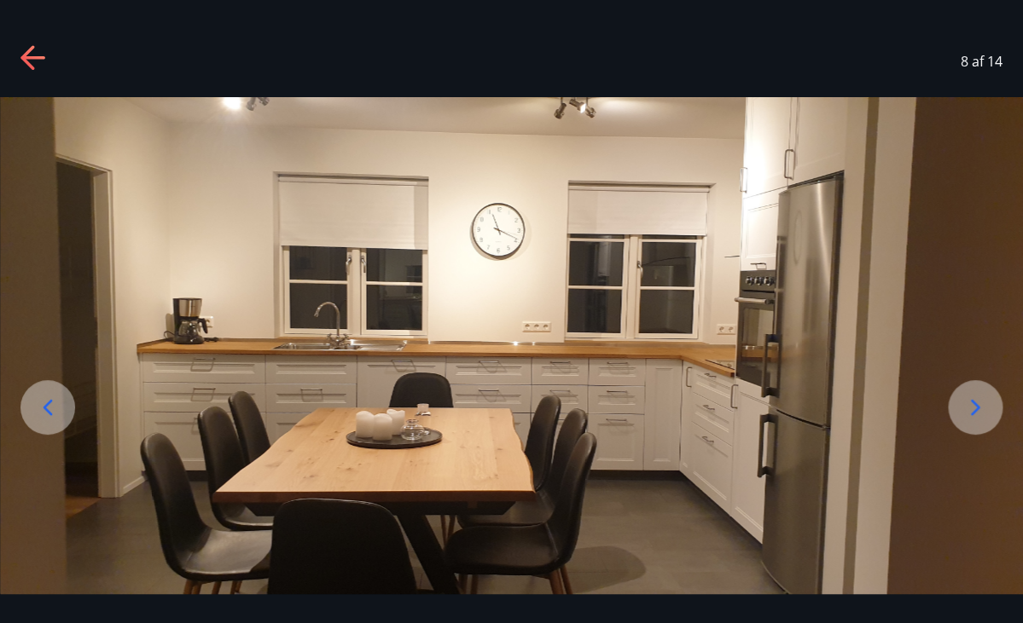
click at [979, 411] on icon at bounding box center [974, 407] width 27 height 27
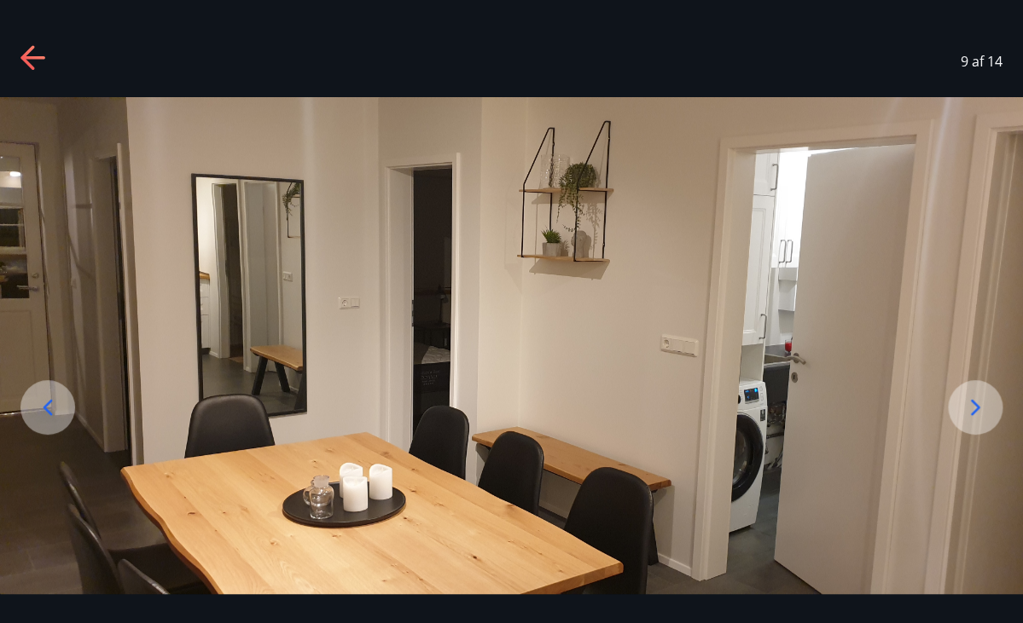
click at [979, 411] on icon at bounding box center [974, 407] width 27 height 27
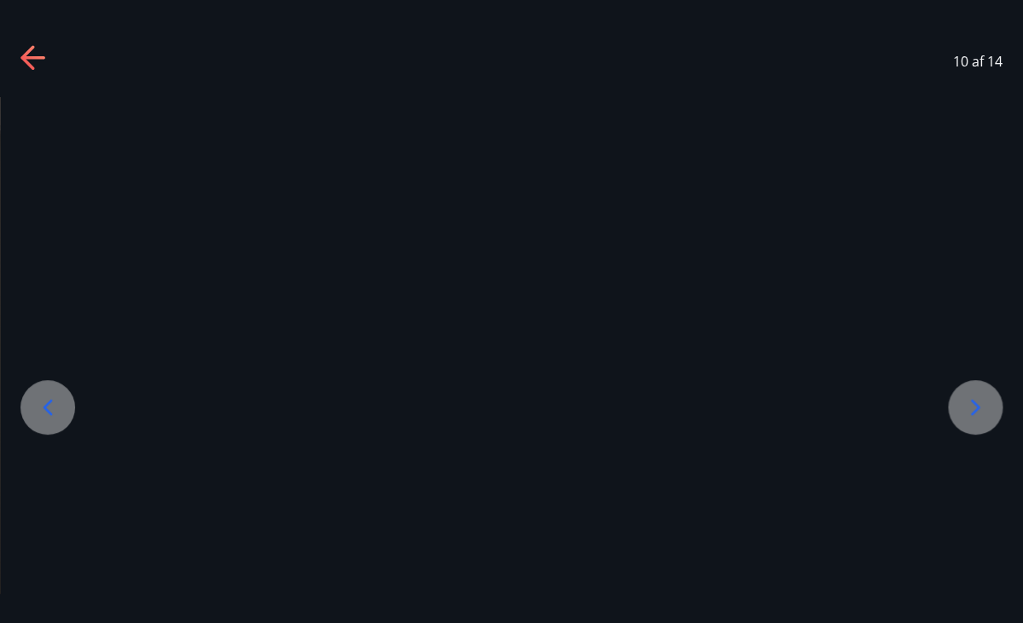
click at [979, 411] on icon at bounding box center [974, 407] width 27 height 27
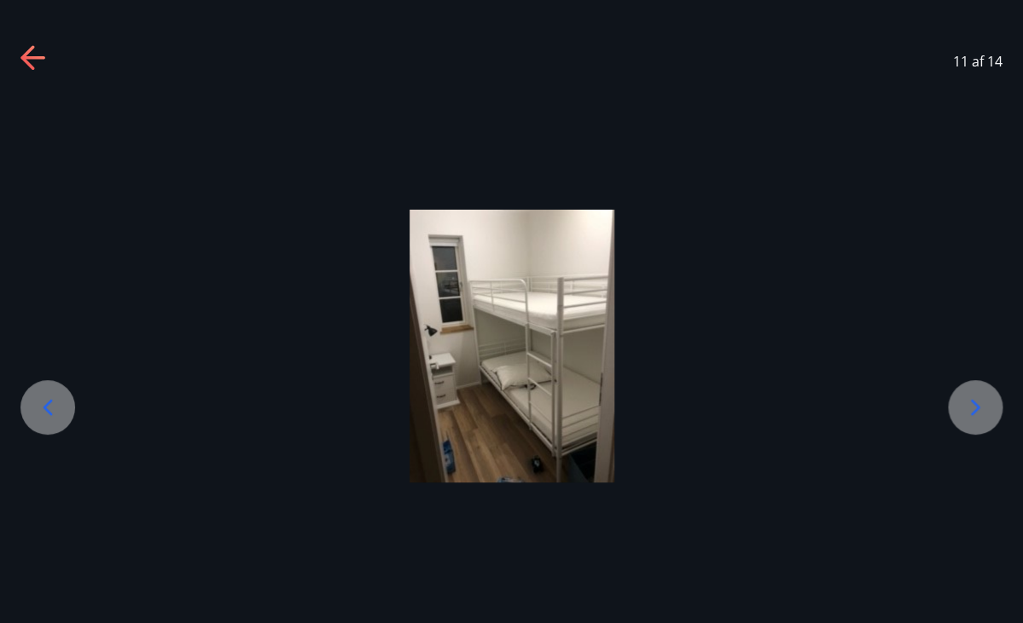
click at [979, 411] on icon at bounding box center [974, 407] width 27 height 27
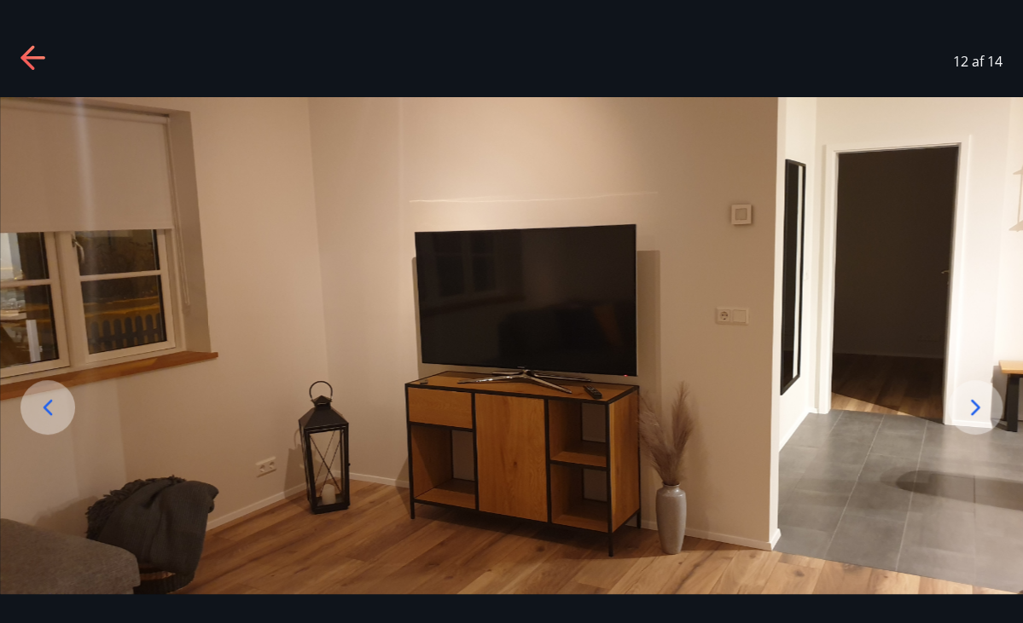
click at [979, 411] on icon at bounding box center [974, 407] width 27 height 27
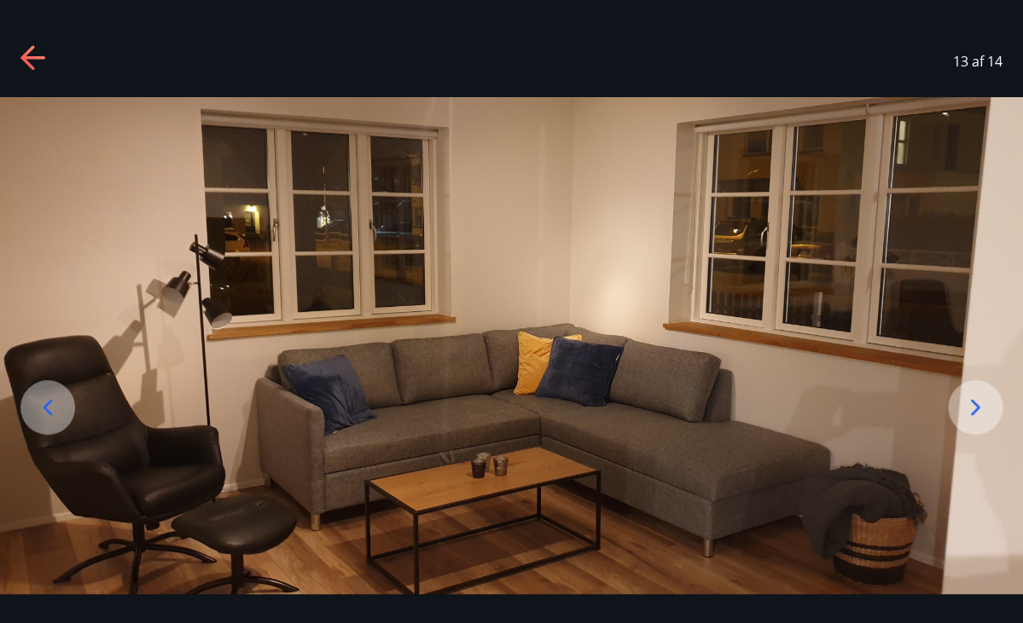
click at [979, 411] on icon at bounding box center [974, 407] width 27 height 27
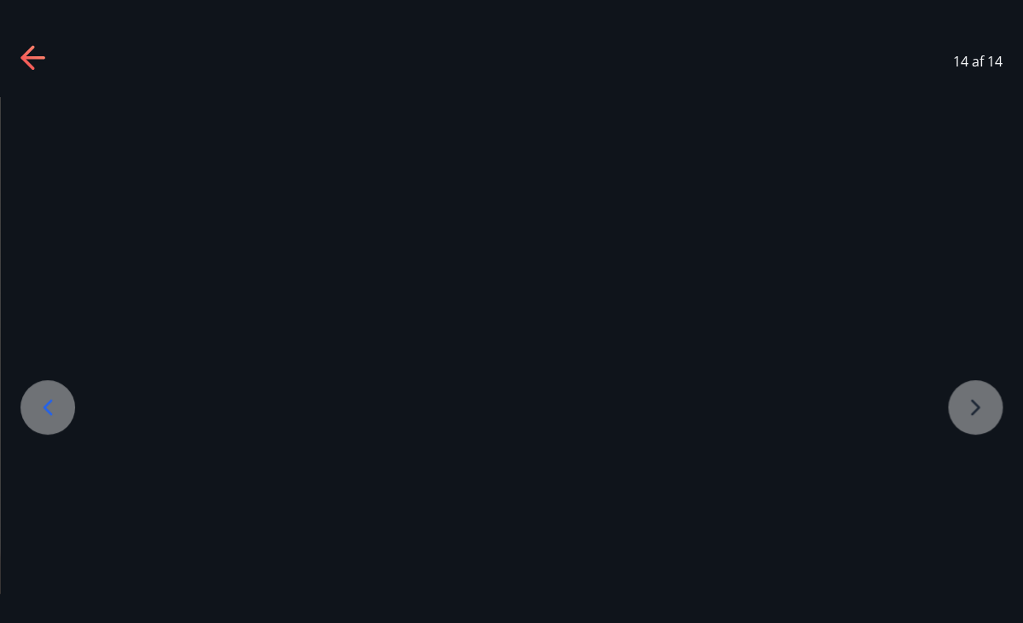
click at [979, 411] on div at bounding box center [1023, 480] width 28634 height 767
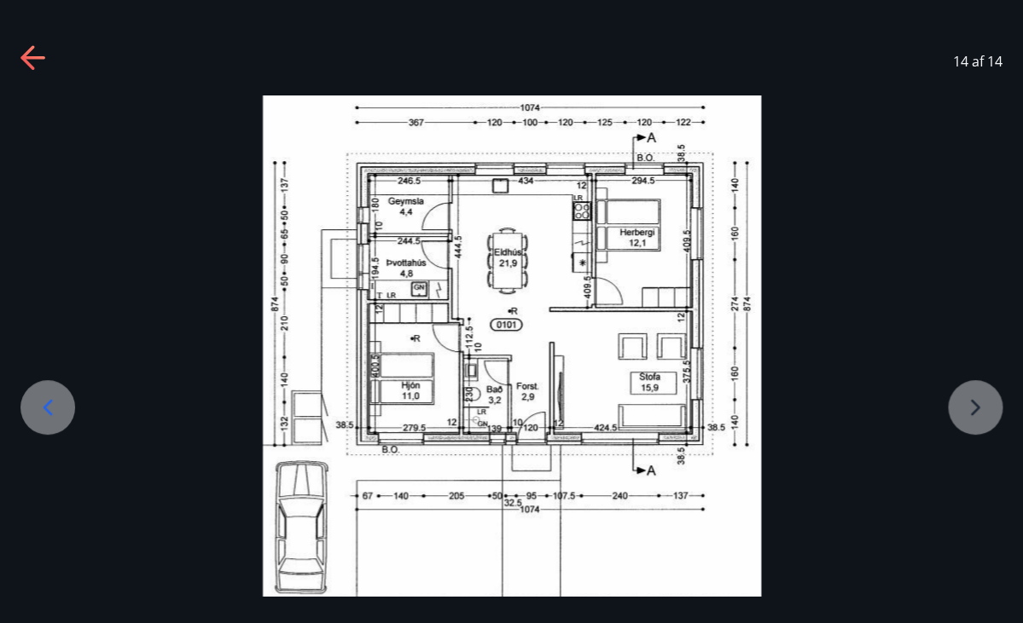
click at [49, 402] on icon at bounding box center [47, 407] width 9 height 16
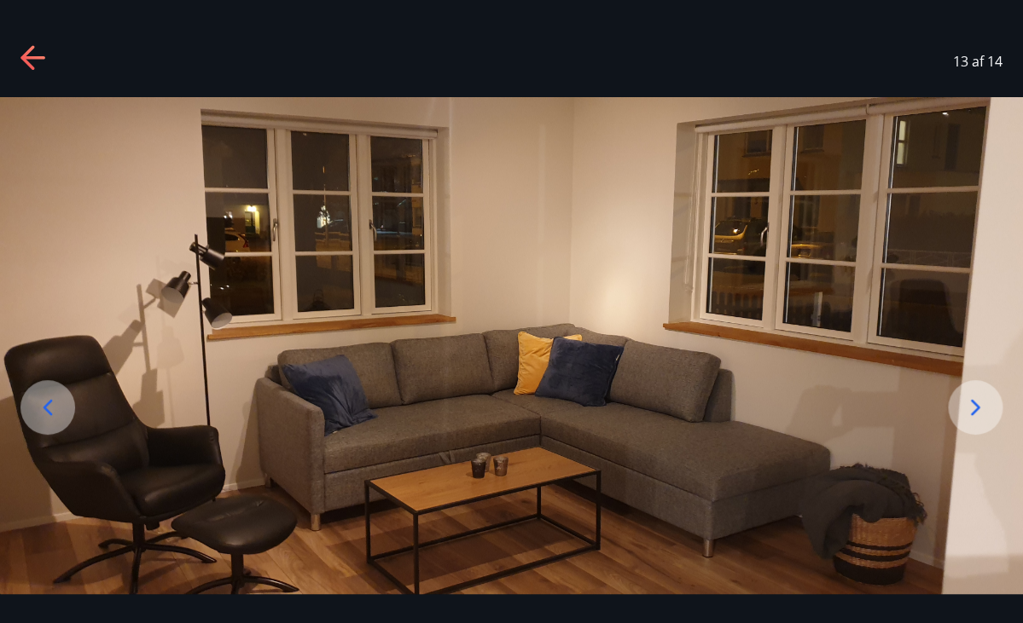
click at [49, 402] on icon at bounding box center [47, 407] width 9 height 16
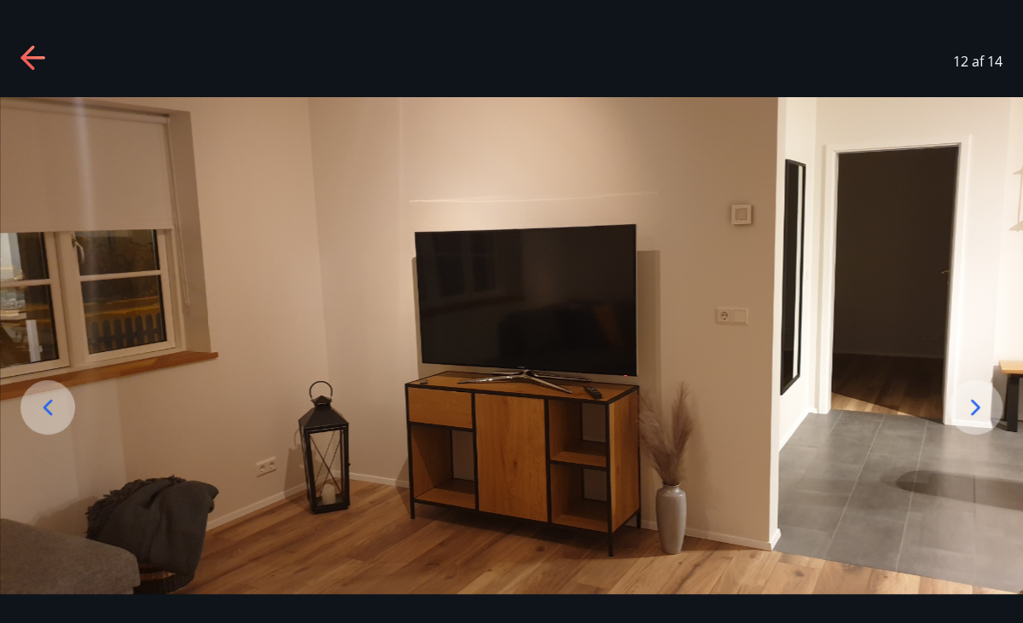
click at [49, 402] on icon at bounding box center [47, 407] width 9 height 16
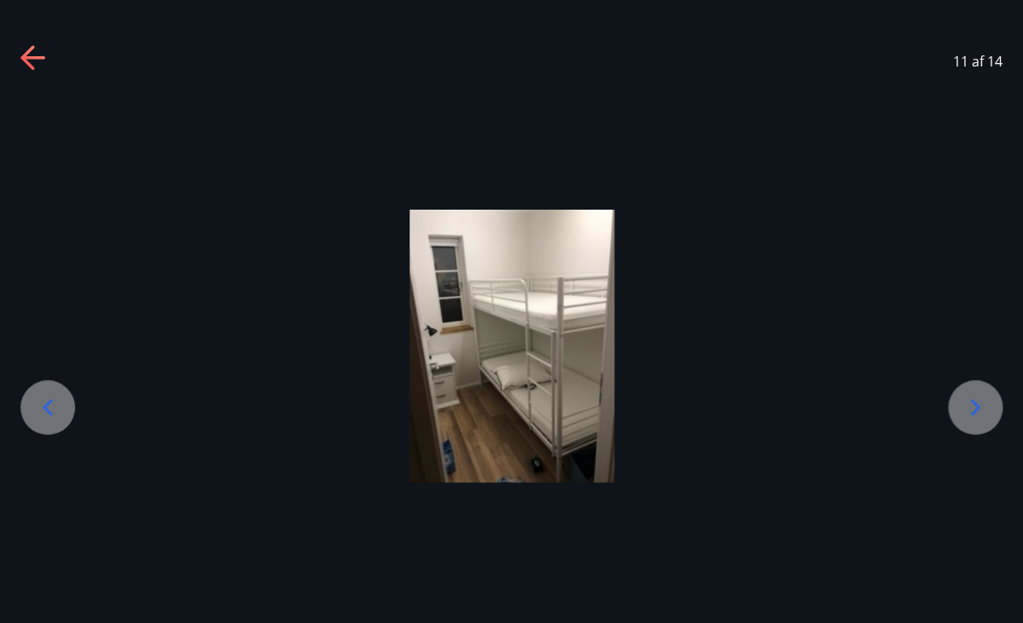
click at [49, 402] on icon at bounding box center [47, 407] width 9 height 16
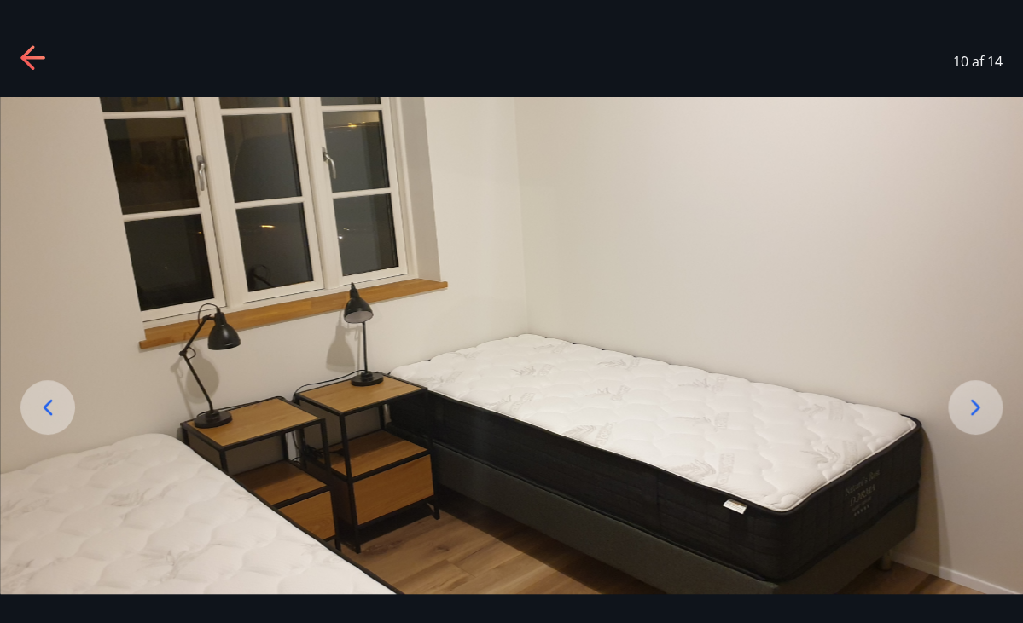
click at [49, 402] on icon at bounding box center [47, 407] width 27 height 27
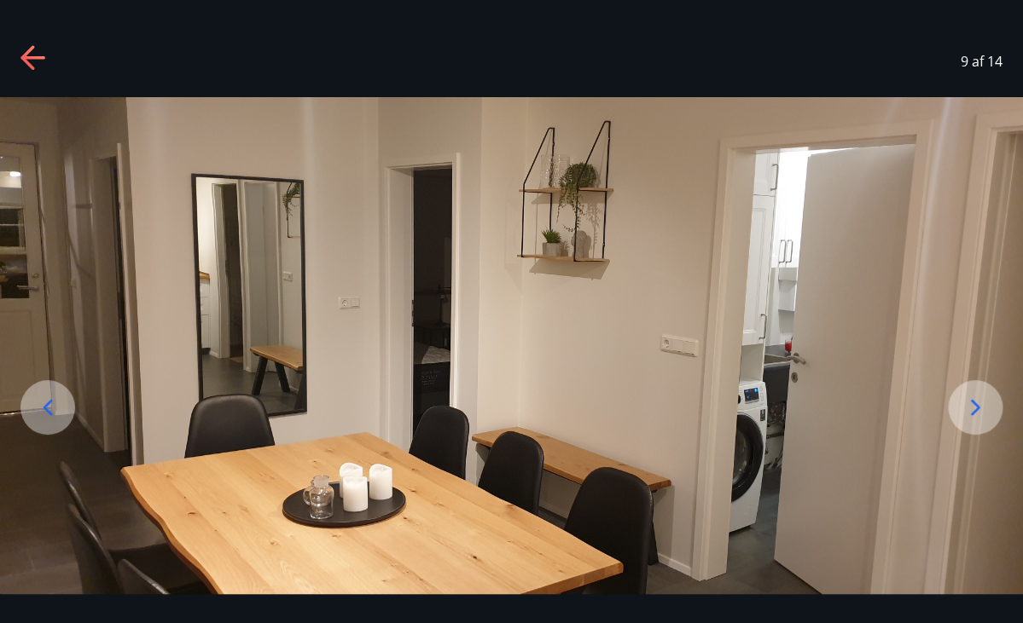
click at [49, 402] on icon at bounding box center [47, 407] width 27 height 27
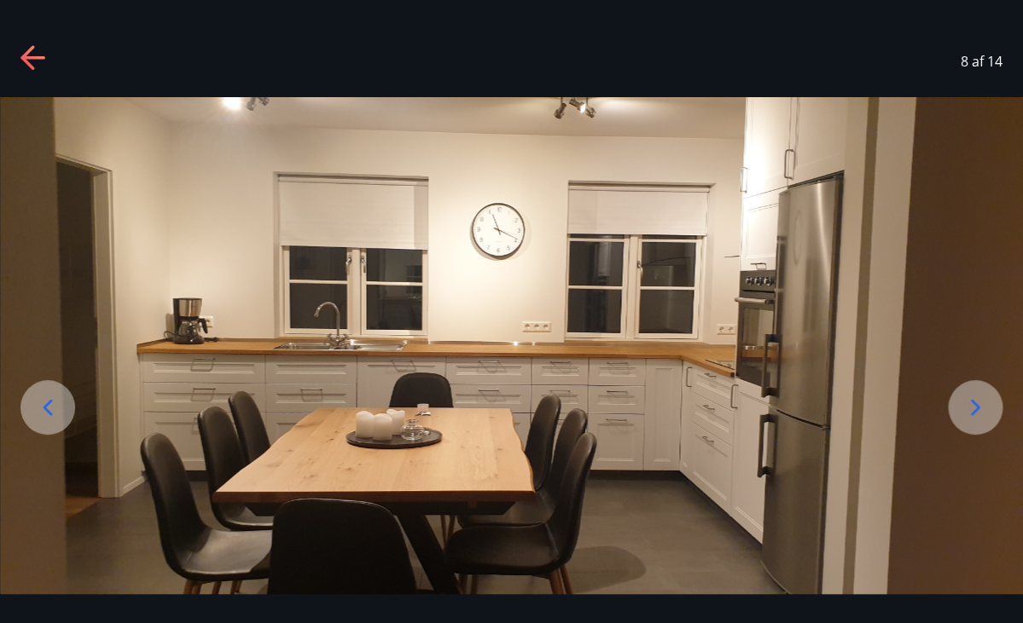
click at [49, 402] on icon at bounding box center [47, 407] width 27 height 27
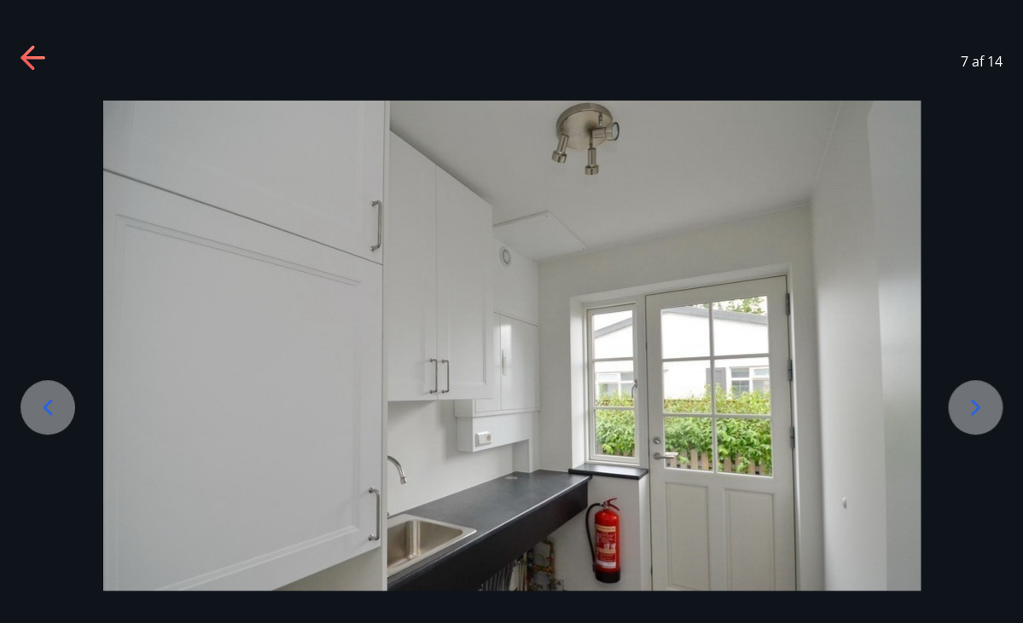
click at [49, 401] on icon at bounding box center [47, 407] width 27 height 27
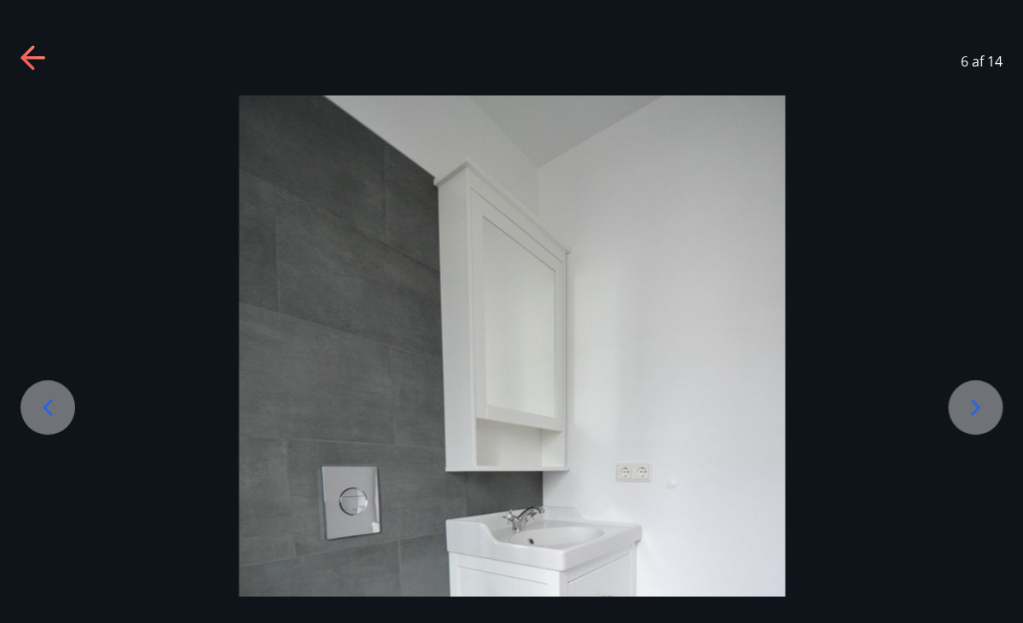
click at [49, 402] on icon at bounding box center [47, 407] width 27 height 27
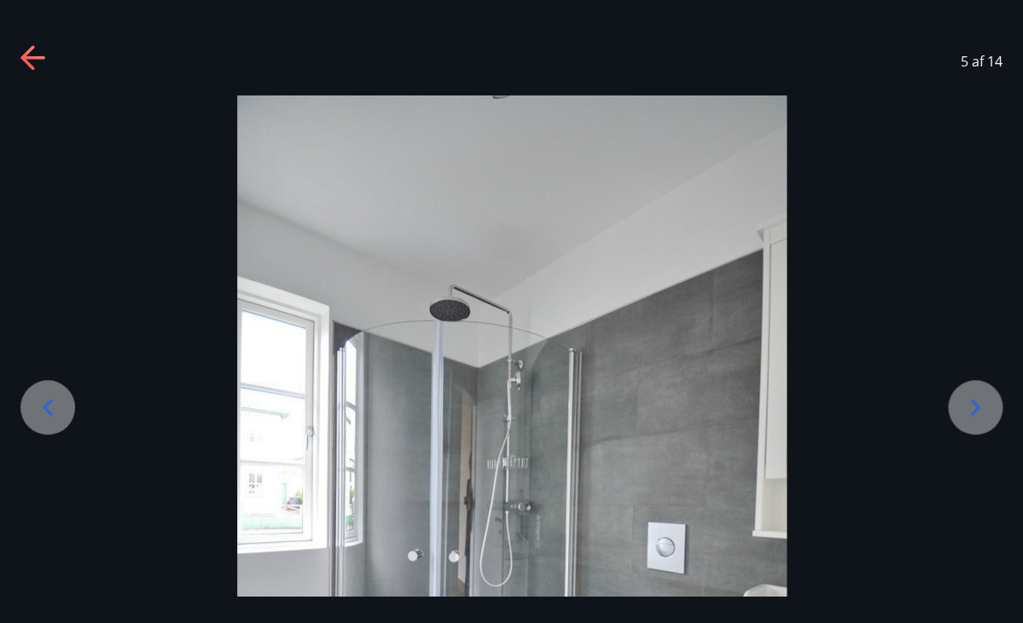
click at [49, 400] on icon at bounding box center [47, 407] width 27 height 27
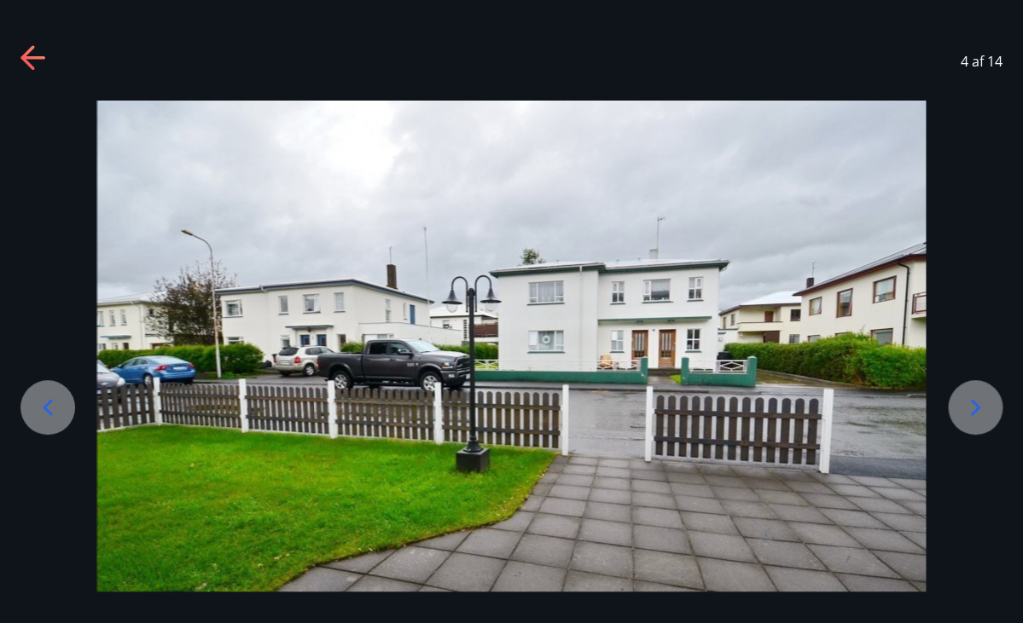
click at [49, 412] on icon at bounding box center [47, 407] width 9 height 16
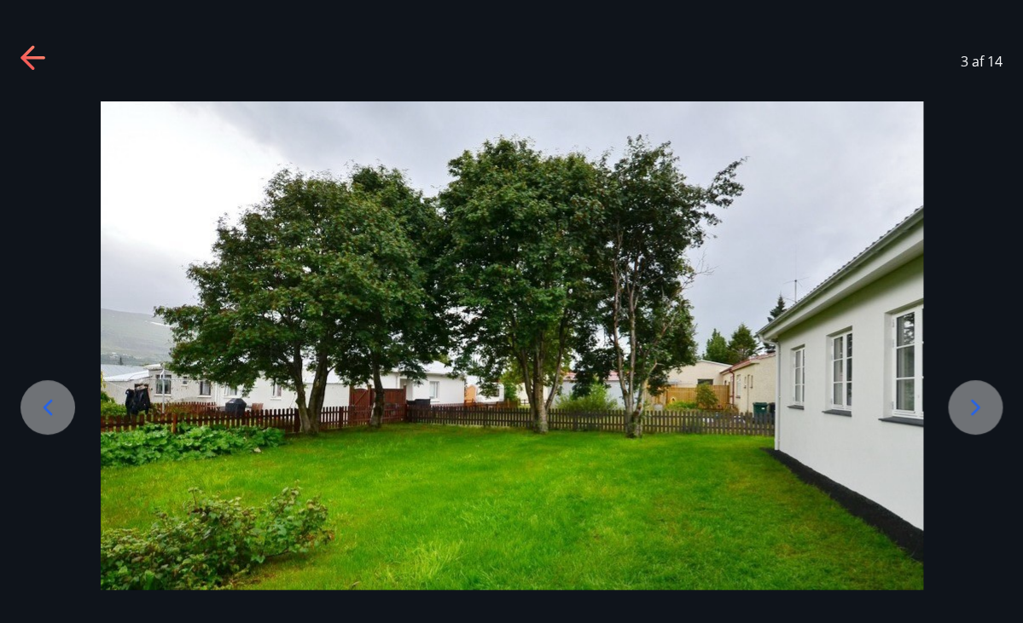
click at [49, 411] on icon at bounding box center [47, 407] width 9 height 16
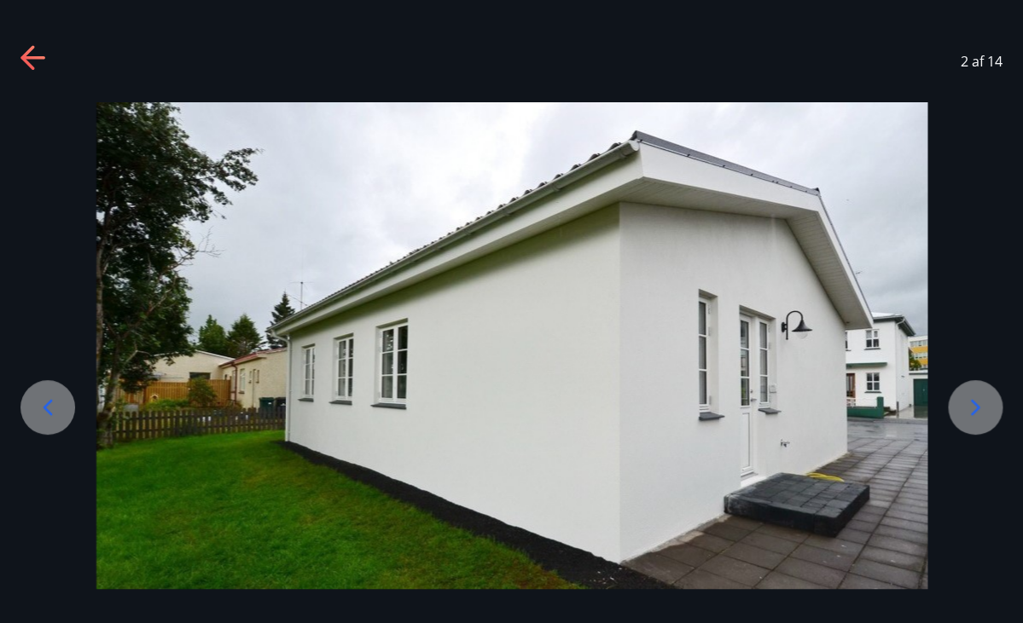
click at [49, 410] on icon at bounding box center [47, 407] width 27 height 27
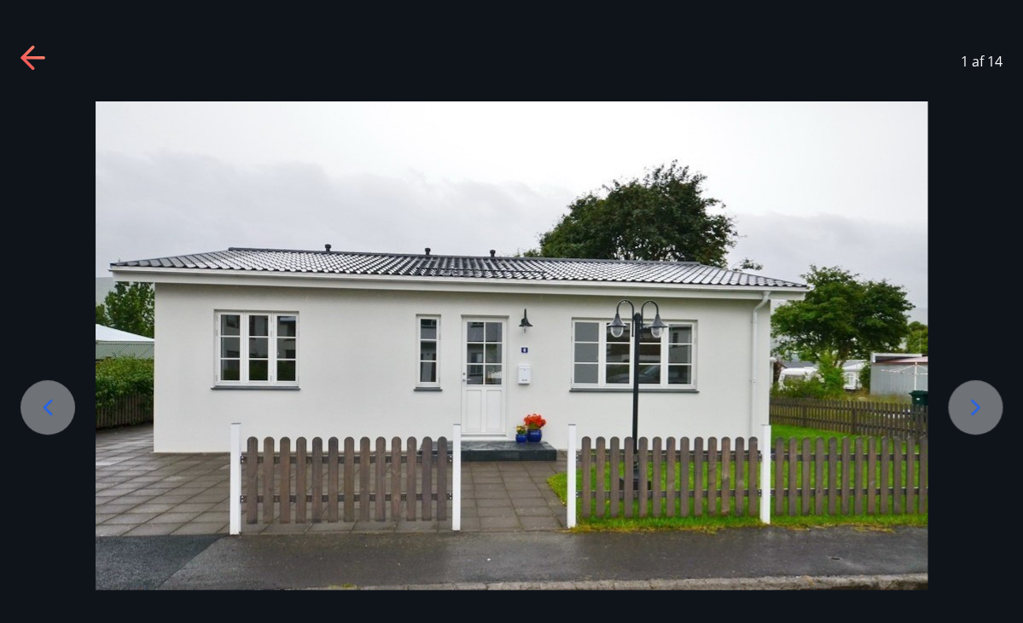
click at [49, 413] on icon at bounding box center [47, 407] width 9 height 16
click at [35, 67] on icon at bounding box center [33, 58] width 27 height 27
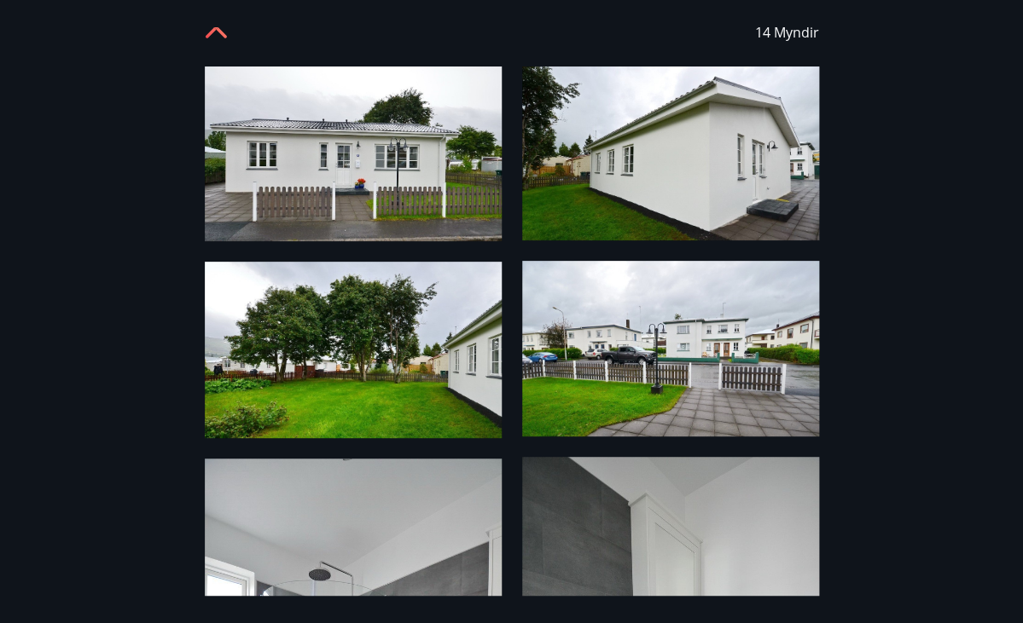
click at [212, 33] on icon at bounding box center [215, 27] width 21 height 21
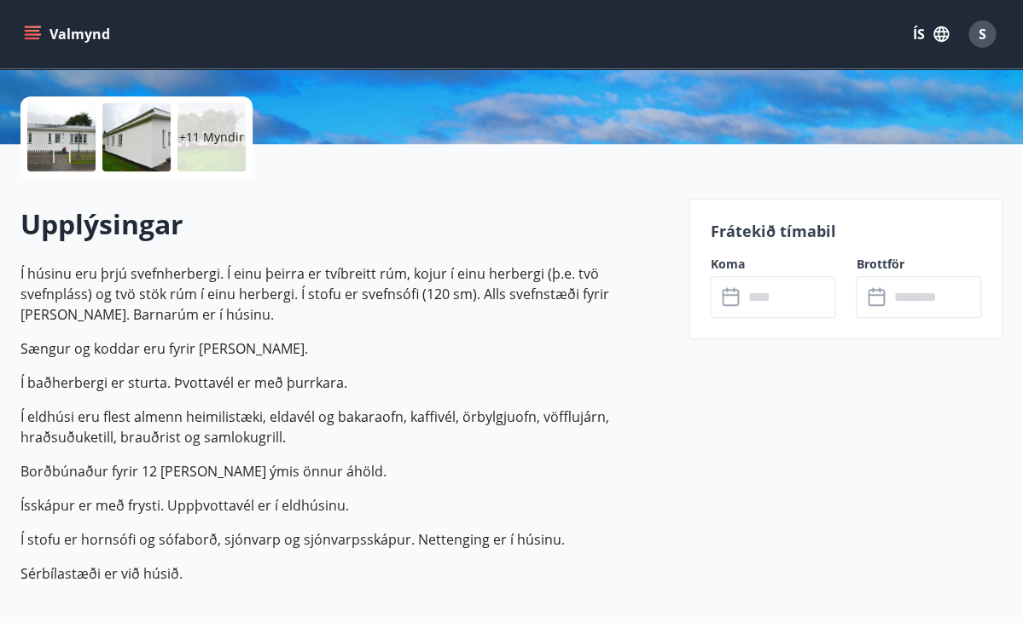
scroll to position [370, 0]
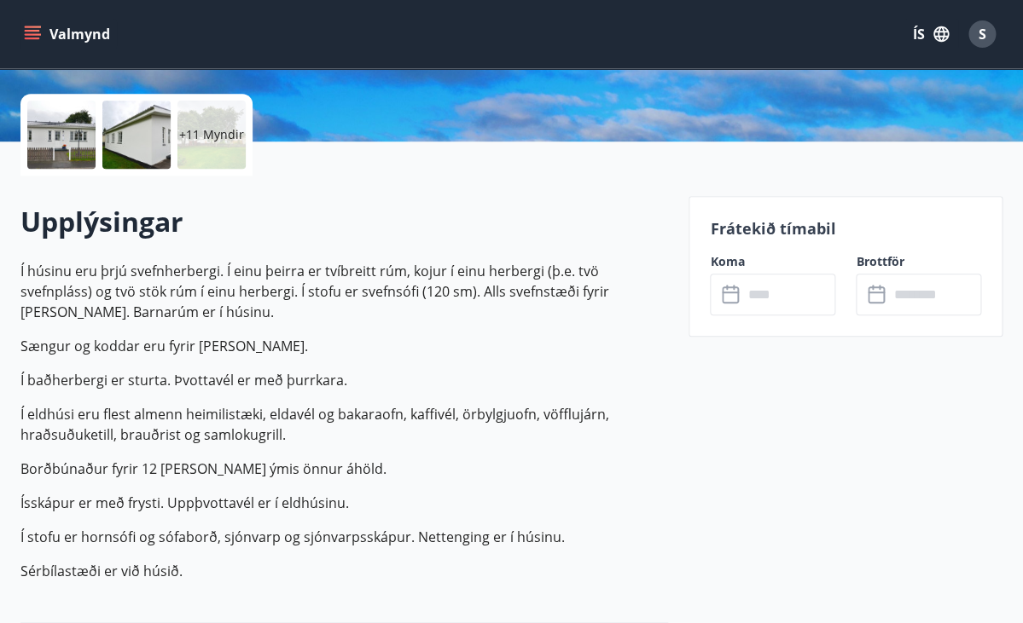
click at [403, 277] on p "Í húsinu eru þrjú svefnherbergi. Í einu þeirra er tvíbreitt rúm, kojur í einu h…" at bounding box center [343, 291] width 647 height 61
drag, startPoint x: 257, startPoint y: 275, endPoint x: 547, endPoint y: 280, distance: 290.0
click at [547, 280] on p "Í húsinu eru þrjú svefnherbergi. Í einu þeirra er tvíbreitt rúm, kojur í einu h…" at bounding box center [343, 291] width 647 height 61
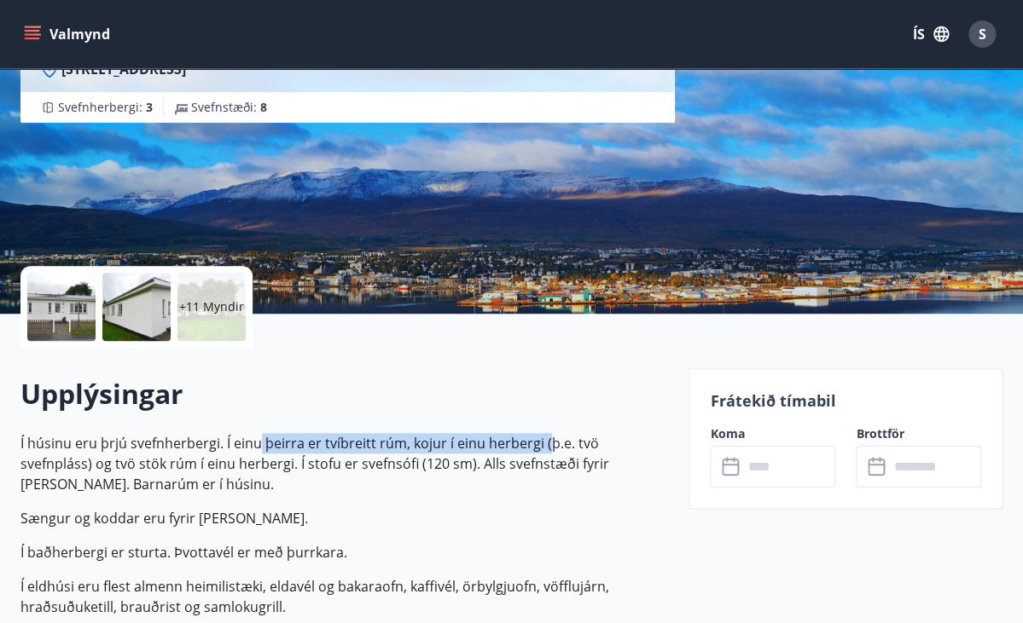
scroll to position [198, 0]
click at [204, 310] on p "+11 Myndir" at bounding box center [211, 307] width 65 height 17
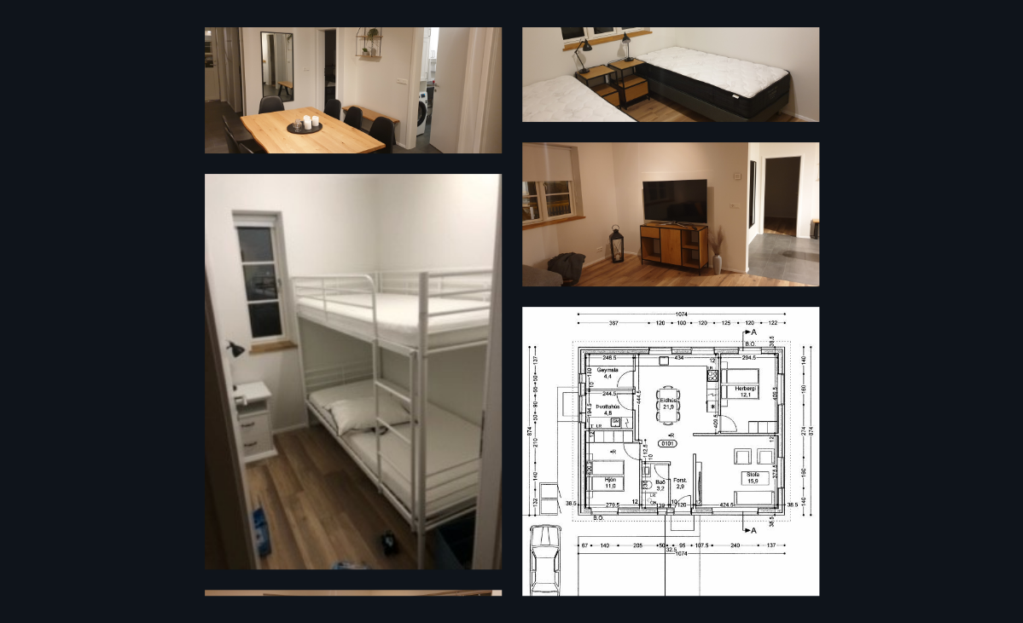
scroll to position [1254, 0]
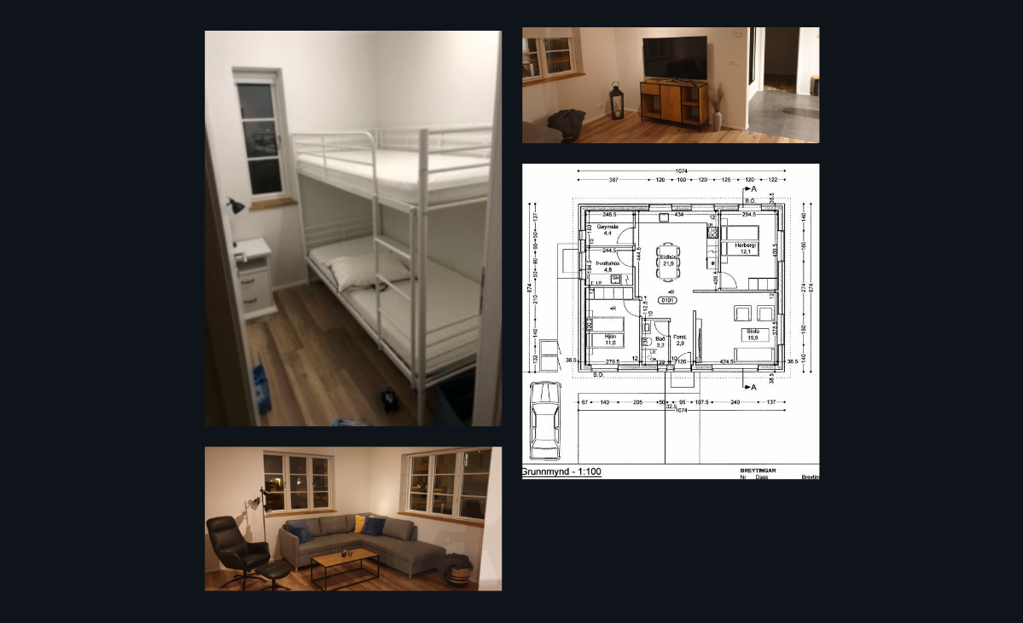
click at [676, 268] on img at bounding box center [670, 322] width 297 height 316
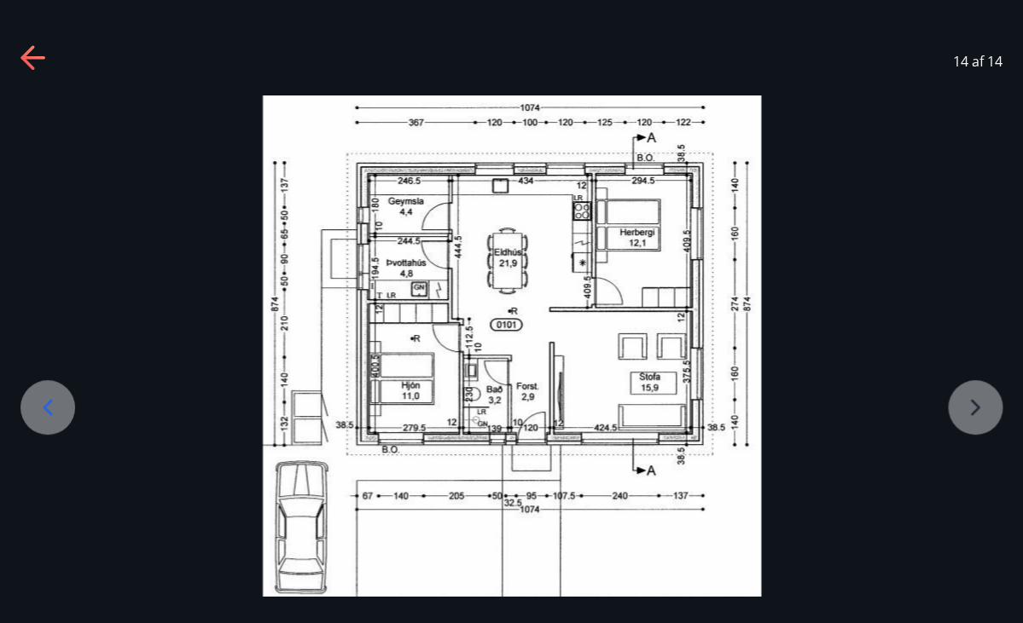
click at [676, 268] on img at bounding box center [512, 361] width 498 height 530
click at [55, 405] on icon at bounding box center [47, 407] width 27 height 27
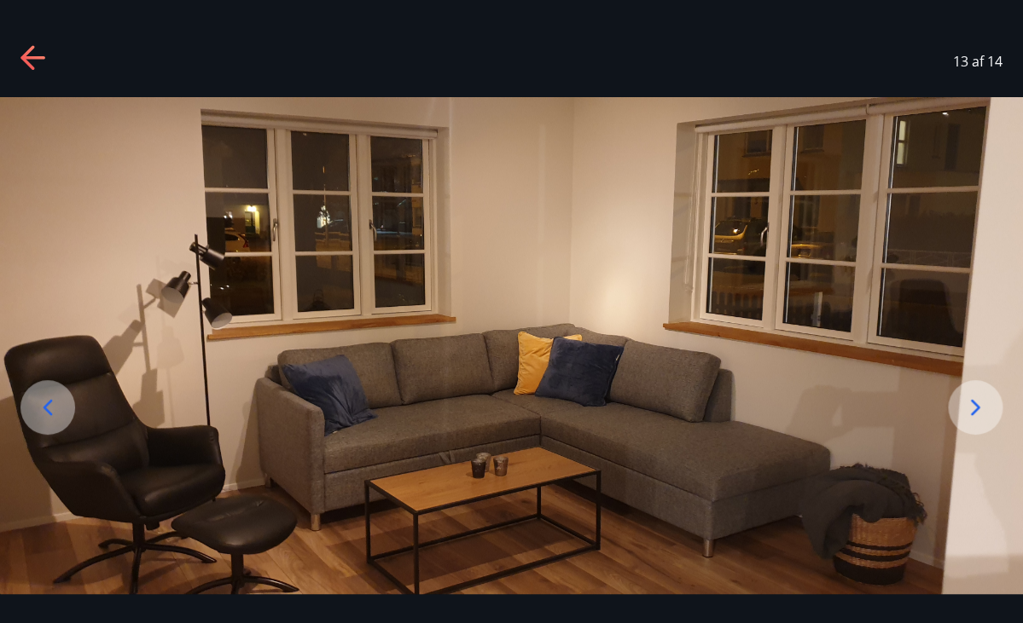
click at [55, 405] on icon at bounding box center [47, 407] width 27 height 27
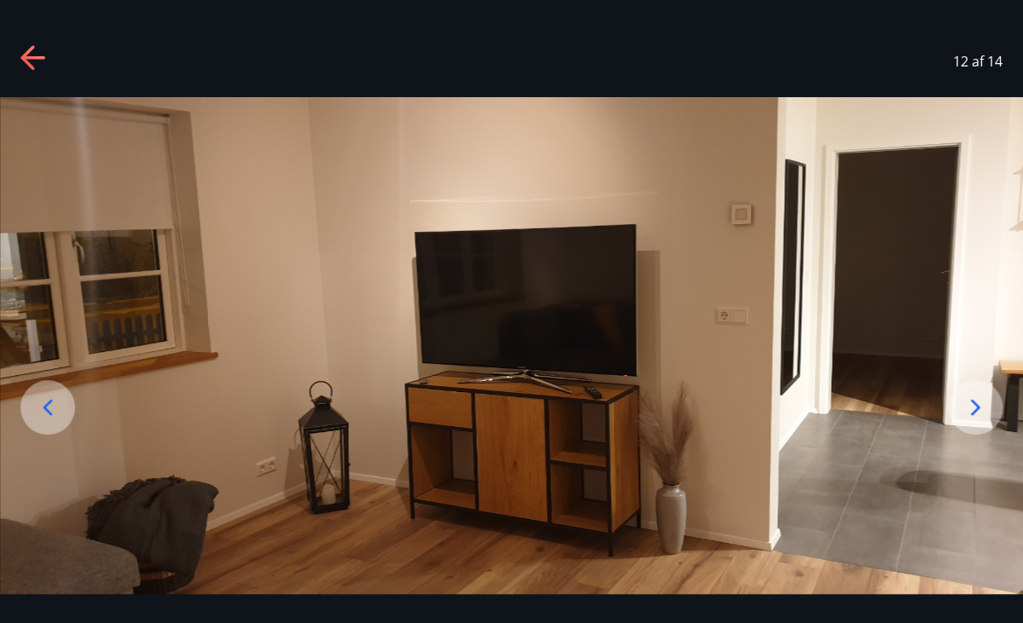
click at [55, 405] on icon at bounding box center [47, 407] width 27 height 27
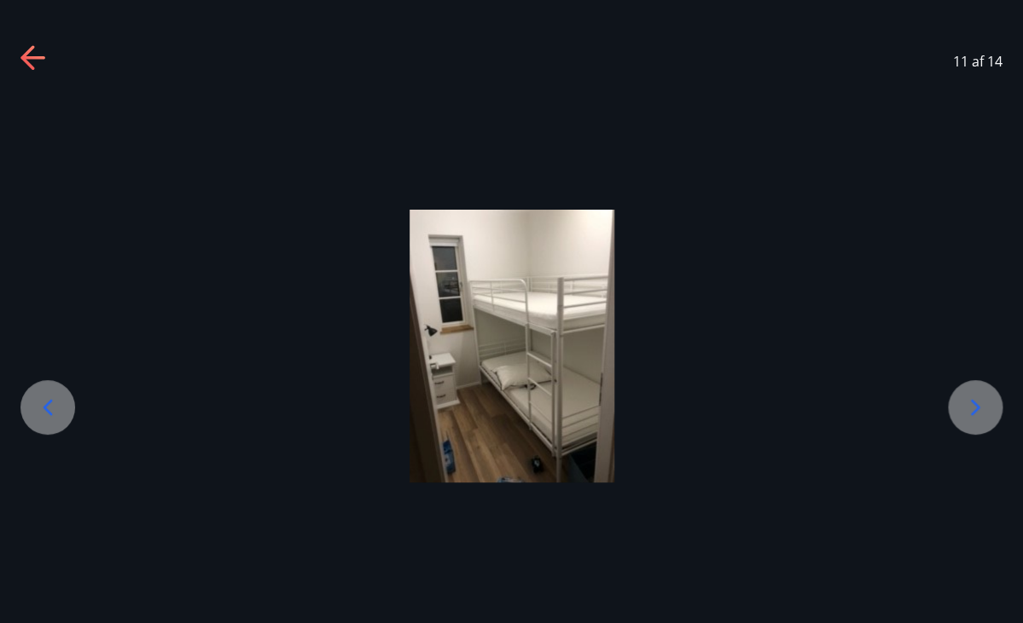
click at [985, 409] on icon at bounding box center [974, 407] width 27 height 27
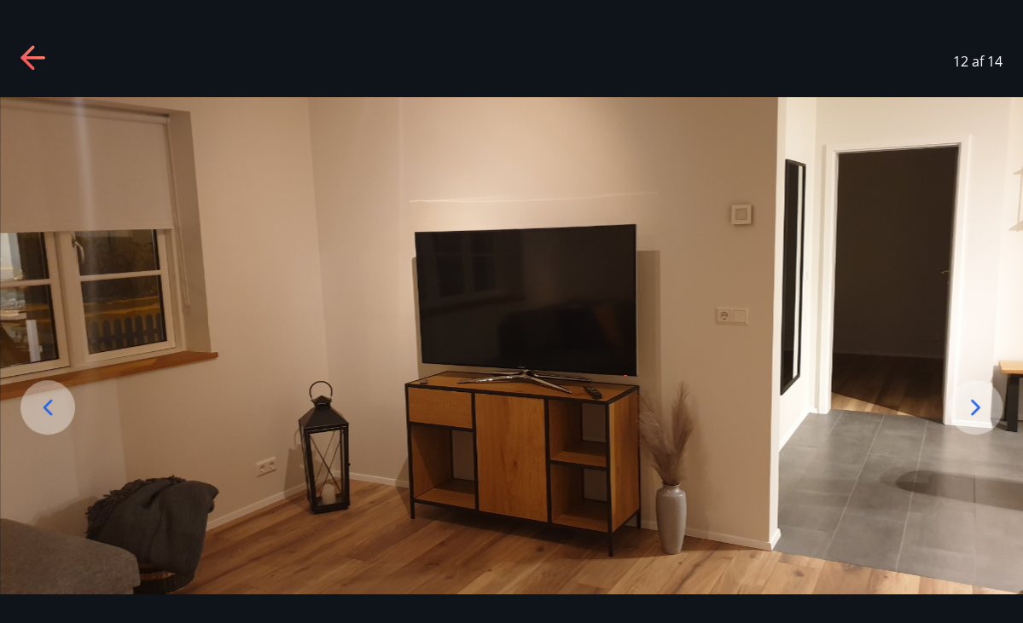
click at [985, 409] on icon at bounding box center [974, 407] width 27 height 27
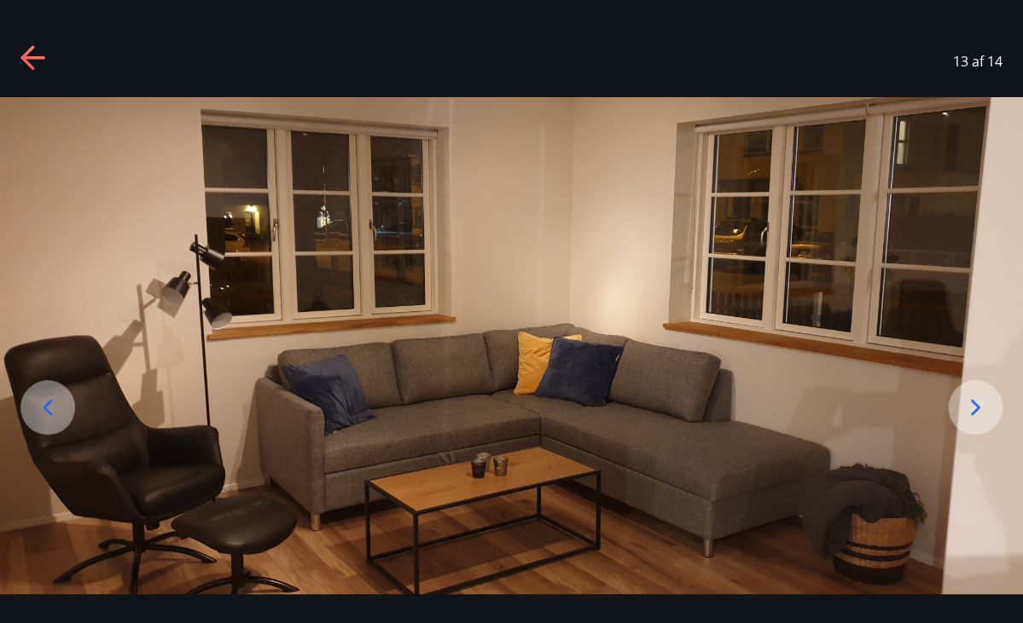
click at [985, 409] on icon at bounding box center [974, 407] width 27 height 27
